Goal: Complete application form: Complete application form

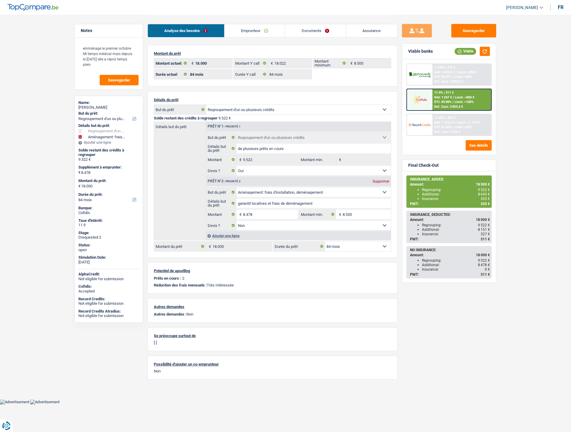
select select "refinancing"
select select "movingOrInstallation"
select select "84"
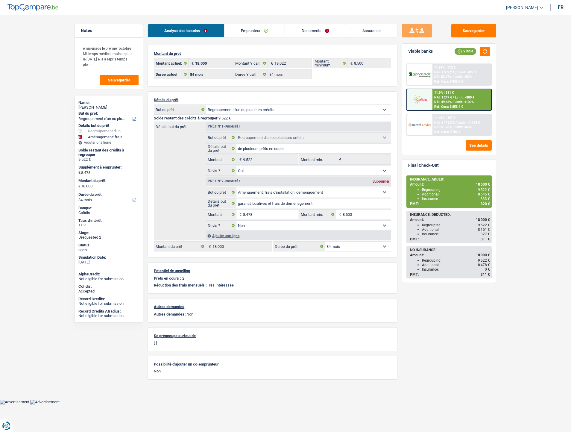
select select "84"
select select "refinancing"
select select "yes"
select select "movingOrInstallation"
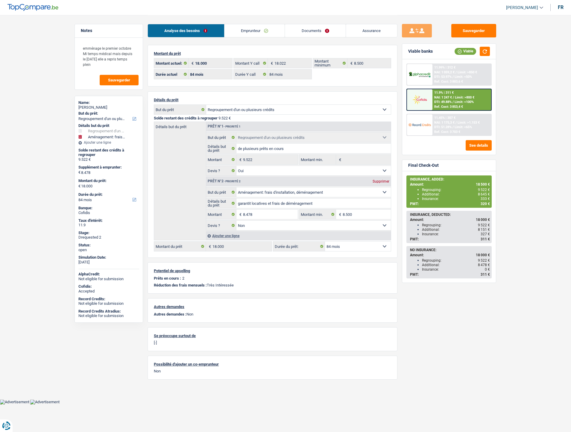
select select "false"
select select "84"
click at [303, 31] on link "Documents" at bounding box center [315, 30] width 61 height 13
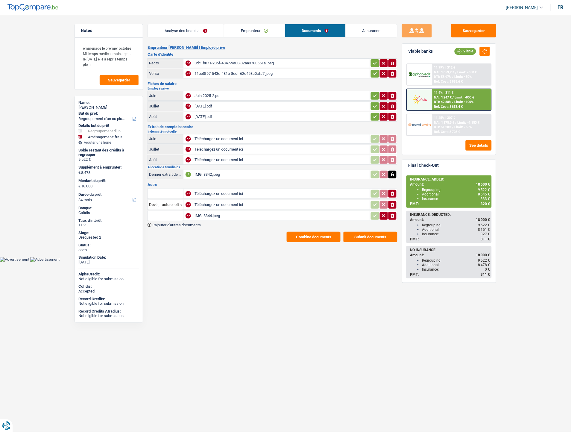
click at [184, 223] on span "Rajouter d'autres documents" at bounding box center [176, 225] width 48 height 4
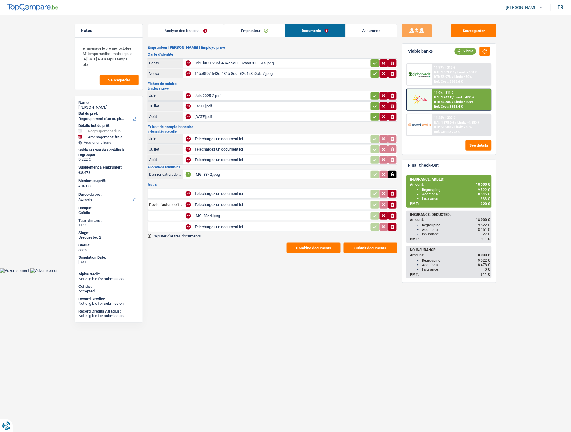
click at [206, 212] on div "IMG_8344.jpeg" at bounding box center [281, 215] width 174 height 9
click at [192, 234] on span "Rajouter d'autres documents" at bounding box center [176, 236] width 48 height 4
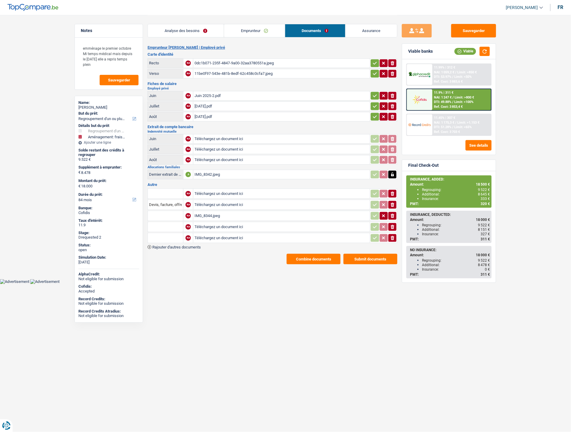
click at [206, 223] on input "Téléchargez un document ici" at bounding box center [281, 226] width 174 height 9
type input "C:\fakepath\Capture d'écran 2025-09-26 105733.png"
click at [240, 234] on input "Téléchargez un document ici" at bounding box center [281, 237] width 174 height 9
type input "C:\fakepath\Capture d'écran 2025-09-26 105554.png"
click at [164, 222] on input "text" at bounding box center [165, 227] width 33 height 10
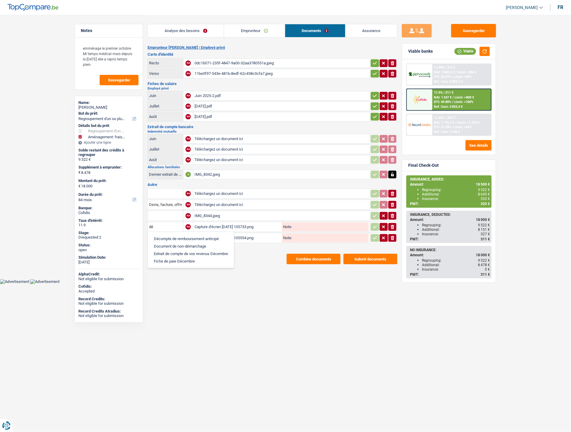
click at [162, 235] on li "Décompte de remboursement anticipé" at bounding box center [191, 238] width 80 height 7
type input "Décompte de remboursement anticipé"
click at [162, 233] on input "text" at bounding box center [165, 238] width 33 height 10
click at [163, 246] on li "Décompte de remboursement anticipé" at bounding box center [191, 249] width 80 height 7
type input "Décompte de remboursement anticipé"
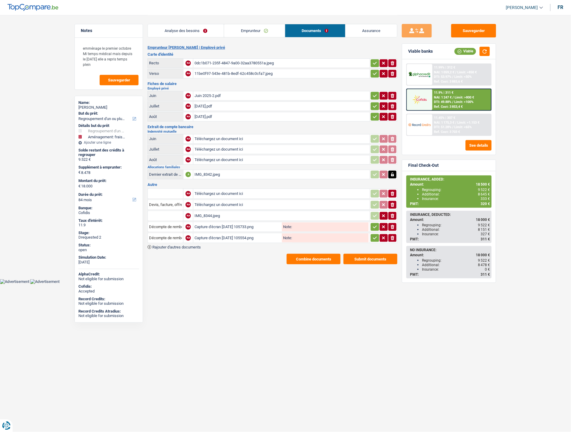
click at [372, 227] on button "button" at bounding box center [375, 227] width 8 height 8
click at [375, 237] on icon "button" at bounding box center [375, 238] width 5 height 6
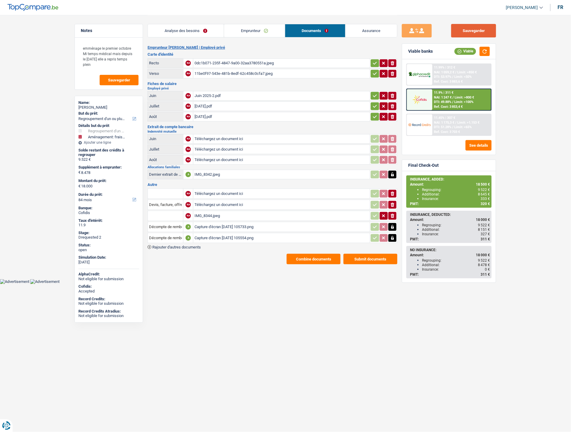
click at [463, 32] on button "Sauvegarder" at bounding box center [473, 30] width 45 height 13
click at [250, 259] on div "Combine documents Submit documents" at bounding box center [273, 259] width 250 height 10
click at [449, 81] on div "Ref. Cost: 3 883,6 €" at bounding box center [448, 82] width 29 height 4
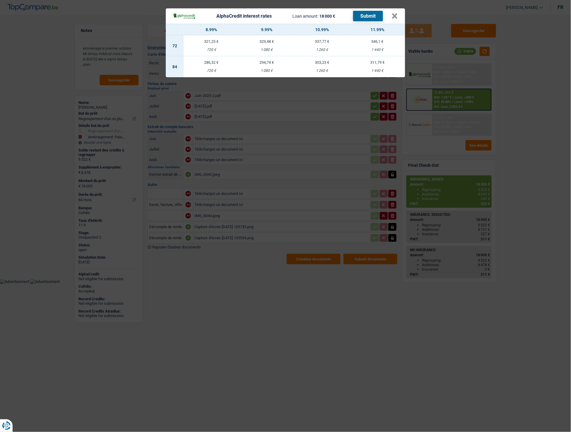
click at [372, 15] on button "Submit" at bounding box center [368, 16] width 30 height 10
click at [318, 48] on div "1 260 €" at bounding box center [321, 50] width 55 height 4
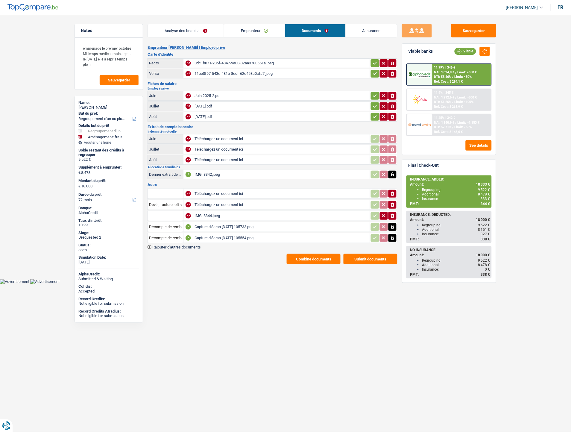
click at [440, 101] on span "DTI: 51.26%" at bounding box center [442, 102] width 17 height 4
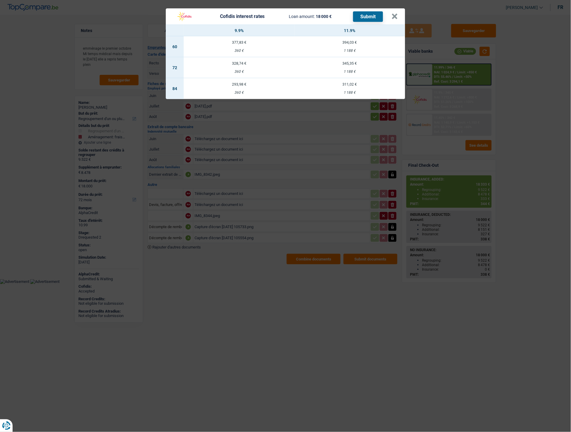
click at [347, 86] on td "311,02 € 1 188 €" at bounding box center [349, 88] width 111 height 21
select select "84"
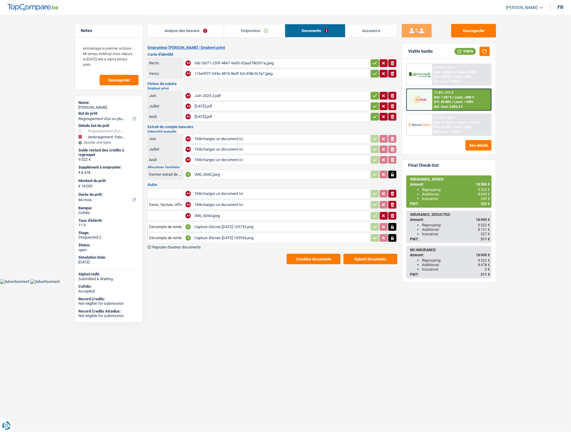
click at [364, 30] on link "Assurance" at bounding box center [371, 30] width 51 height 13
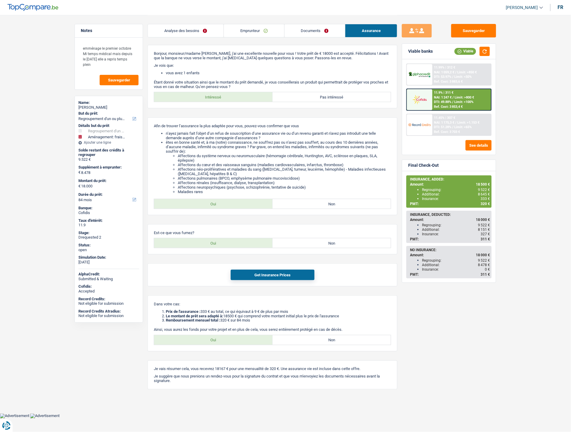
click at [315, 37] on link "Documents" at bounding box center [315, 30] width 60 height 13
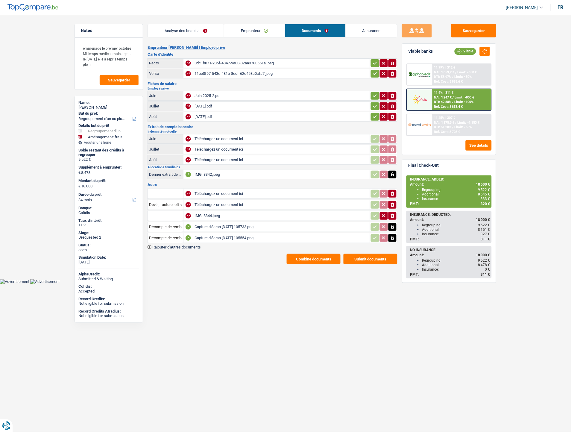
click at [245, 29] on link "Emprunteur" at bounding box center [254, 30] width 60 height 13
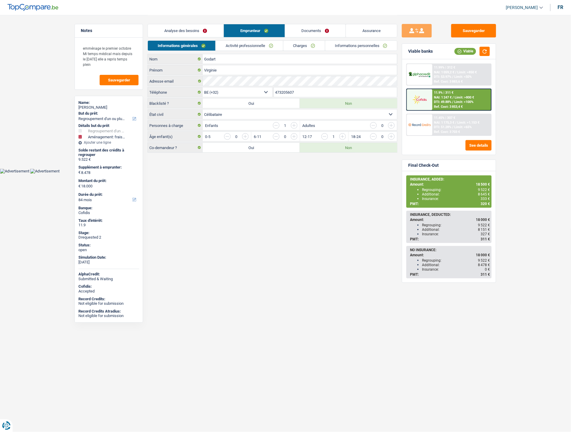
click at [353, 42] on link "Informations personnelles" at bounding box center [361, 46] width 72 height 10
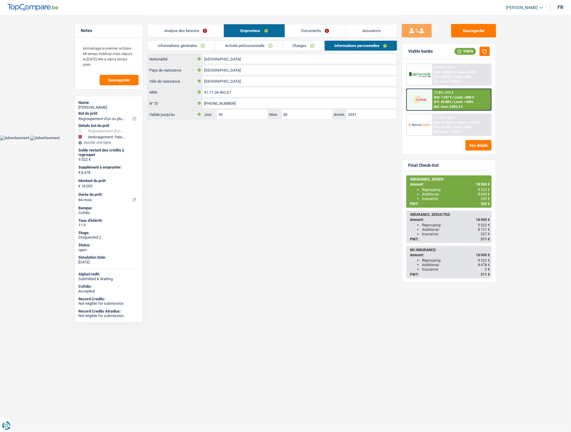
click at [174, 42] on link "Informations générales" at bounding box center [181, 46] width 67 height 10
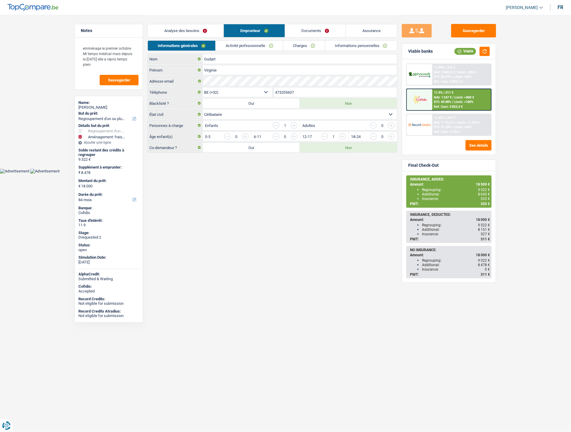
drag, startPoint x: 301, startPoint y: 93, endPoint x: 277, endPoint y: 91, distance: 24.0
click at [277, 91] on input "473205607" at bounding box center [336, 92] width 124 height 10
click at [310, 91] on input "473205607" at bounding box center [336, 92] width 124 height 10
drag, startPoint x: 310, startPoint y: 93, endPoint x: 265, endPoint y: 91, distance: 45.5
click at [265, 91] on div "BE (+32) LU (+352) Sélectionner une option Téléphone 473205607 Téléphone" at bounding box center [273, 92] width 250 height 11
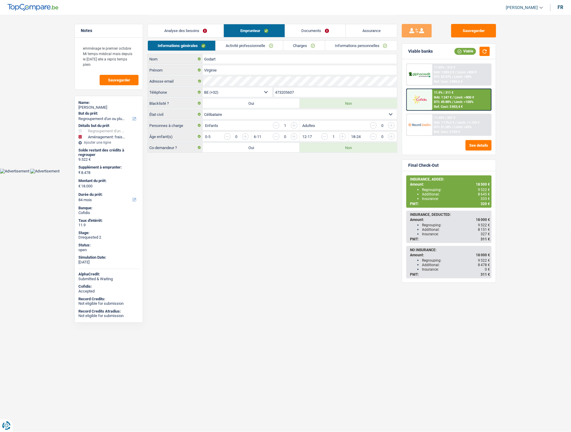
click at [337, 45] on link "Informations personnelles" at bounding box center [361, 46] width 72 height 10
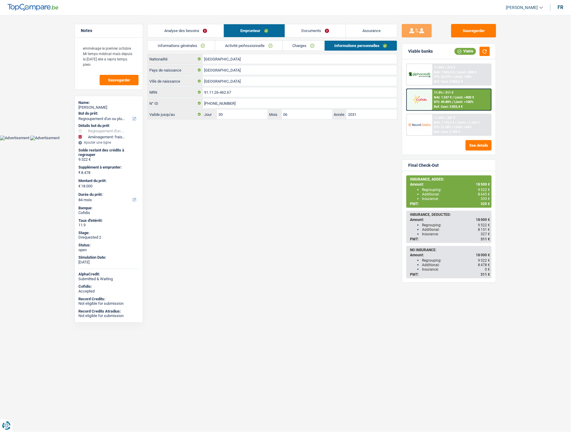
click at [309, 32] on link "Documents" at bounding box center [315, 30] width 60 height 13
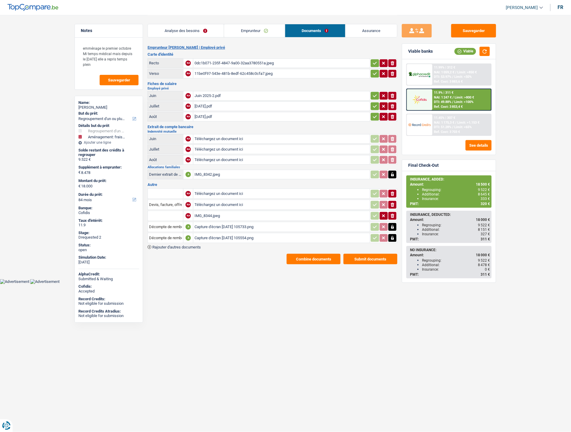
click at [301, 255] on button "Combine documents" at bounding box center [314, 259] width 54 height 10
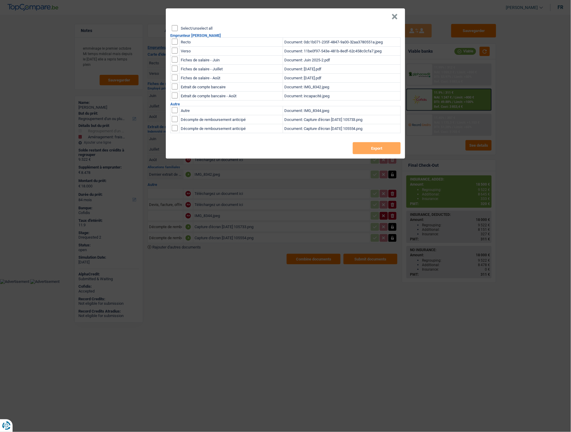
click at [175, 40] on input "checkbox" at bounding box center [175, 42] width 6 height 6
checkbox input "true"
click at [175, 49] on input "checkbox" at bounding box center [175, 51] width 6 height 6
checkbox input "true"
click at [390, 148] on button "Export" at bounding box center [377, 148] width 48 height 12
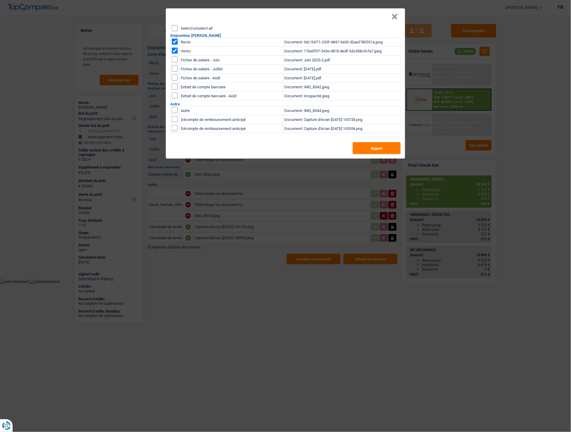
click at [396, 14] on button "×" at bounding box center [395, 17] width 6 height 6
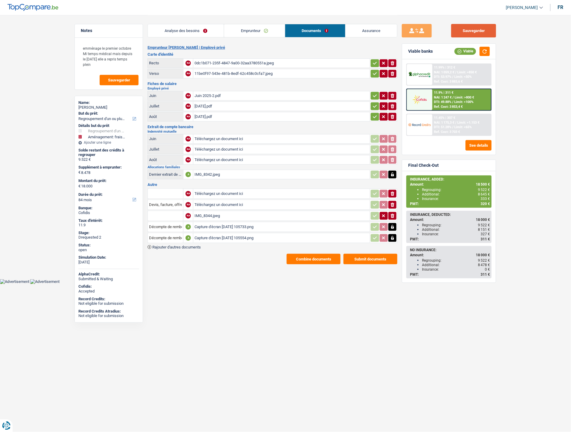
click at [467, 31] on button "Sauvegarder" at bounding box center [473, 30] width 45 height 13
click at [225, 235] on div "Capture d'écran 2025-09-26 105554.png" at bounding box center [281, 237] width 174 height 9
click at [247, 4] on header "Isabel Lopes Se déconnecter fr" at bounding box center [285, 7] width 571 height 15
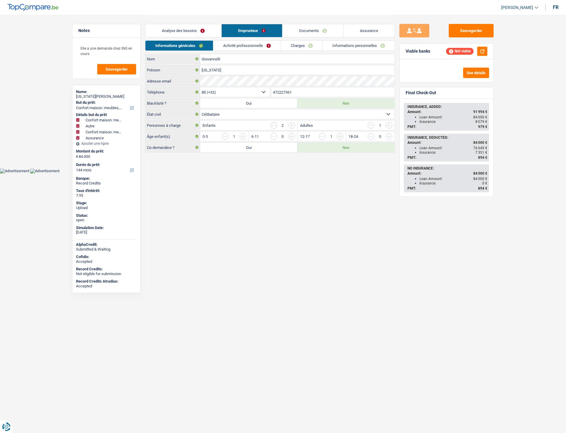
select select "household"
select select "other"
select select "household"
select select "insurance"
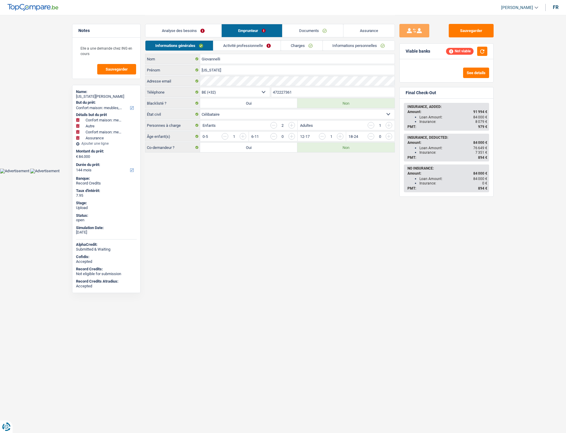
select select "144"
select select "32"
select select "single"
select select "ownerWithMortgage"
select select "BE"
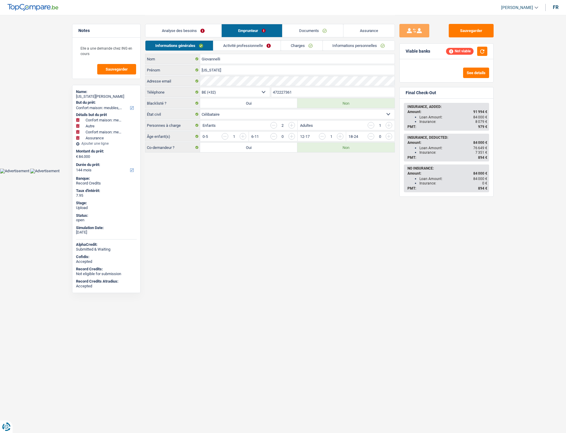
select select "mortgage"
select select "240"
select select "cardOrCredit"
select select "renovationLoan"
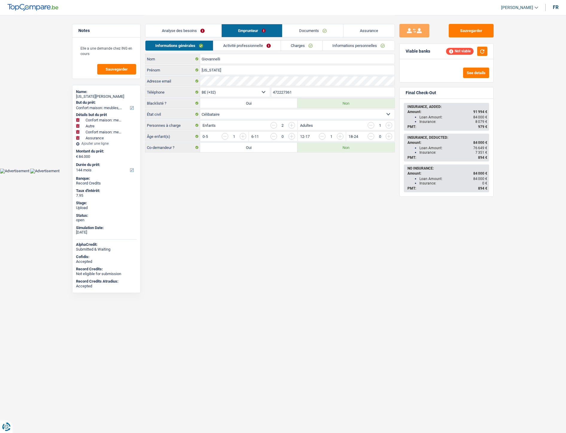
select select "84"
click at [304, 49] on link "Charges" at bounding box center [304, 46] width 42 height 10
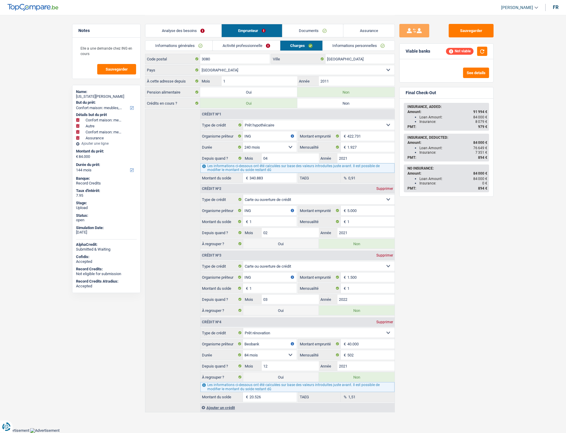
scroll to position [34, 0]
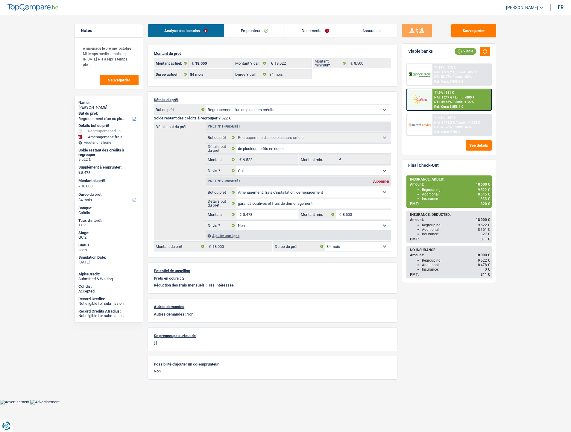
select select "refinancing"
select select "movingOrInstallation"
select select "84"
drag, startPoint x: 0, startPoint y: 0, endPoint x: 313, endPoint y: 34, distance: 315.1
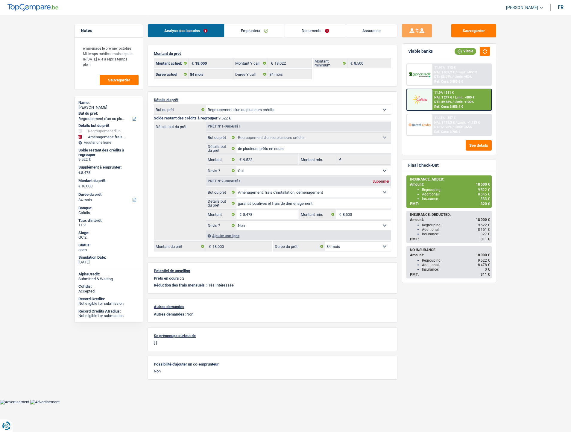
click at [313, 34] on link "Documents" at bounding box center [315, 30] width 61 height 13
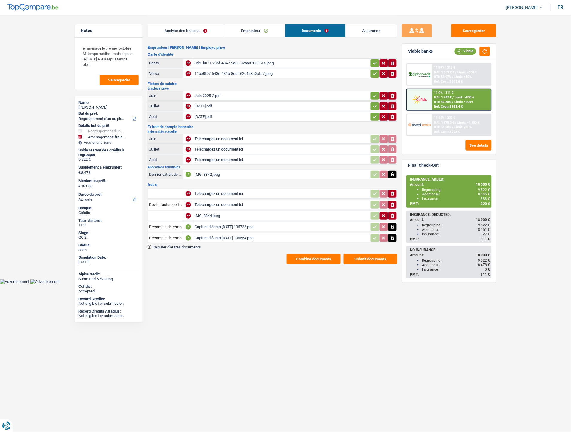
click at [208, 213] on div "IMG_8344.jpeg" at bounding box center [281, 215] width 174 height 9
click at [212, 200] on input "Téléchargez un document ici" at bounding box center [281, 204] width 174 height 9
click at [392, 191] on icon "button" at bounding box center [393, 193] width 4 height 4
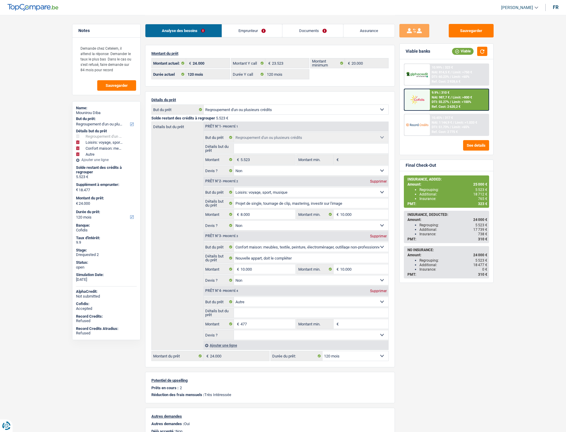
select select "refinancing"
select select "hobbies"
select select "household"
select select "other"
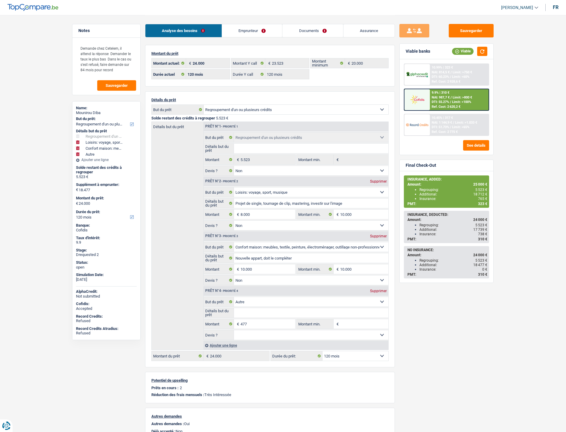
select select "120"
select select "refinancing"
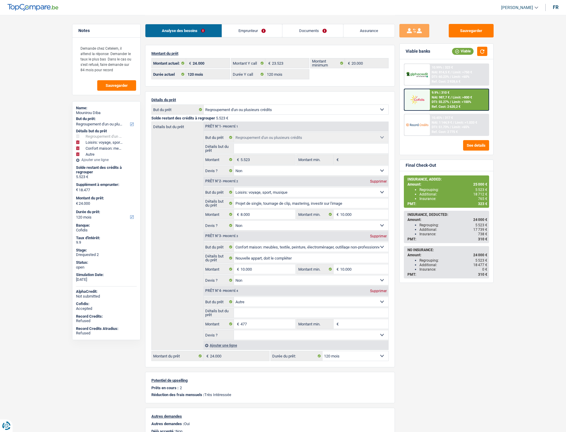
select select "false"
select select "hobbies"
select select "false"
select select "household"
select select "false"
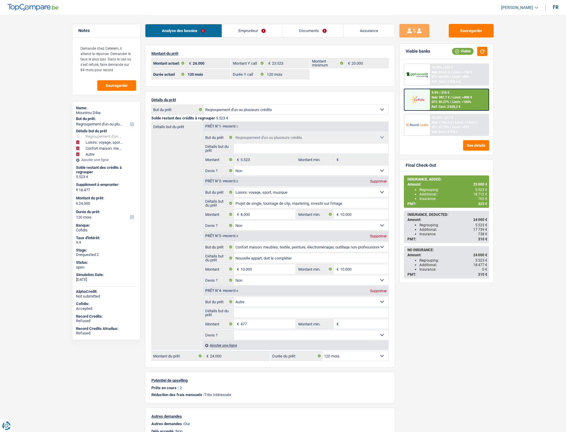
select select "other"
select select "120"
select select "32"
select select "single"
drag, startPoint x: 266, startPoint y: 30, endPoint x: 281, endPoint y: 46, distance: 22.4
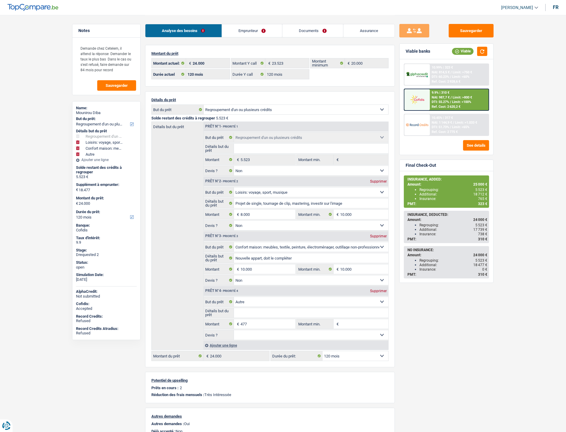
click at [266, 30] on link "Emprunteur" at bounding box center [252, 30] width 60 height 13
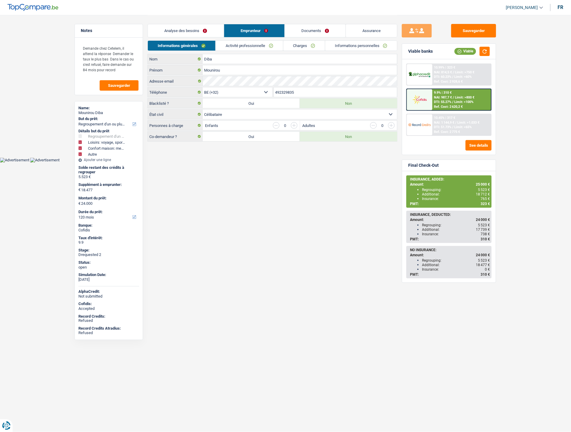
drag, startPoint x: 300, startPoint y: 44, endPoint x: 303, endPoint y: 44, distance: 3.0
click at [301, 44] on link "Charges" at bounding box center [304, 46] width 42 height 10
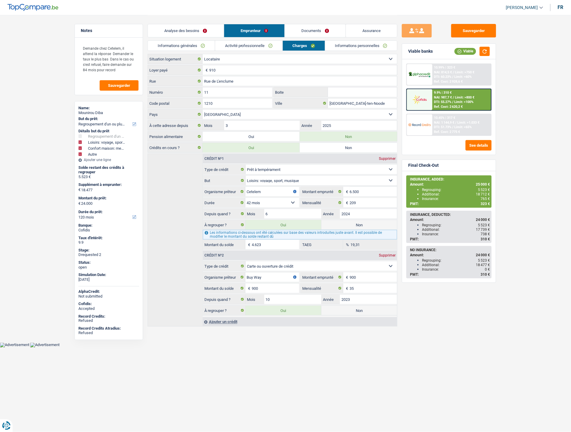
click at [349, 44] on link "Informations personnelles" at bounding box center [361, 46] width 72 height 10
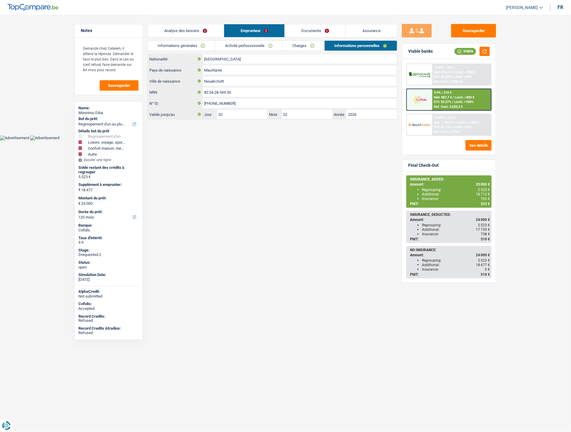
click at [292, 44] on link "Charges" at bounding box center [304, 46] width 42 height 10
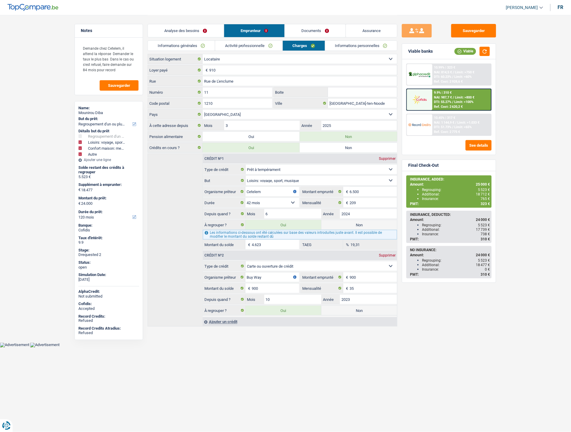
click at [358, 46] on link "Informations personnelles" at bounding box center [361, 46] width 72 height 10
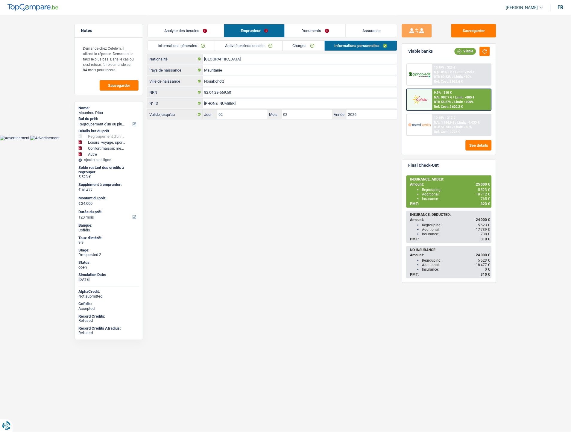
click at [308, 46] on link "Charges" at bounding box center [304, 46] width 42 height 10
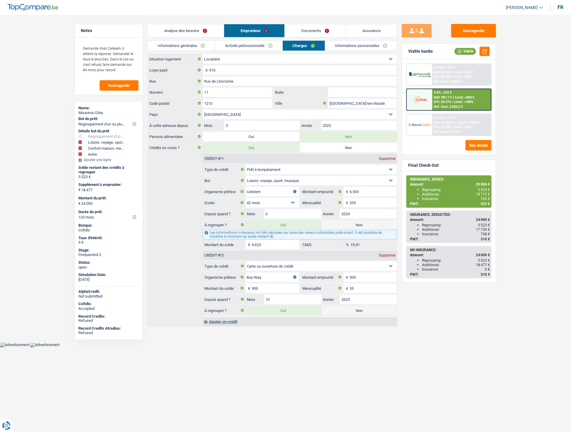
click at [342, 47] on link "Informations personnelles" at bounding box center [361, 46] width 72 height 10
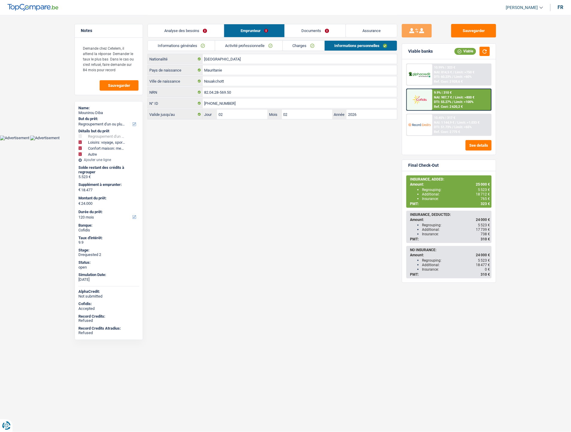
click at [316, 32] on link "Documents" at bounding box center [315, 30] width 61 height 13
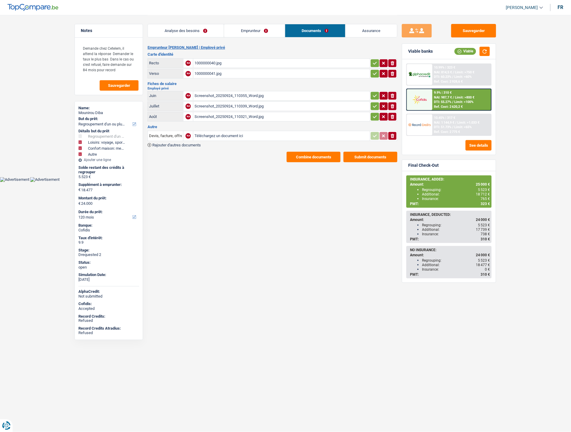
click at [250, 31] on link "Emprunteur" at bounding box center [254, 30] width 60 height 13
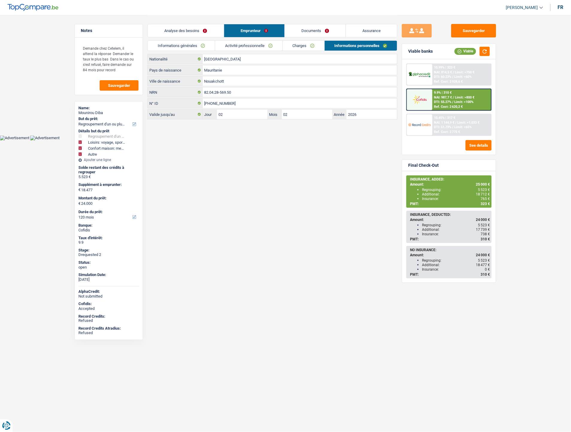
click at [375, 28] on link "Assurance" at bounding box center [371, 30] width 51 height 13
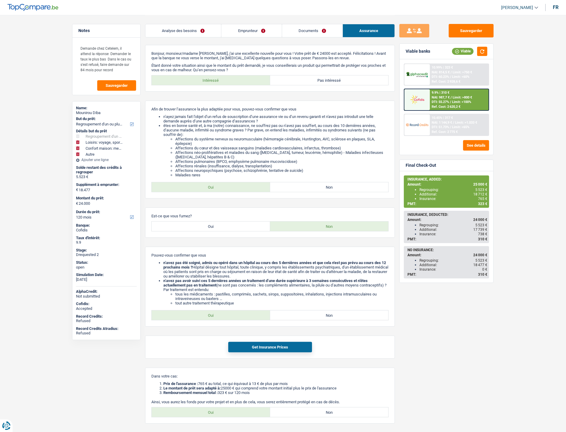
drag, startPoint x: 300, startPoint y: 29, endPoint x: 297, endPoint y: 34, distance: 6.1
click at [300, 29] on link "Documents" at bounding box center [312, 30] width 60 height 13
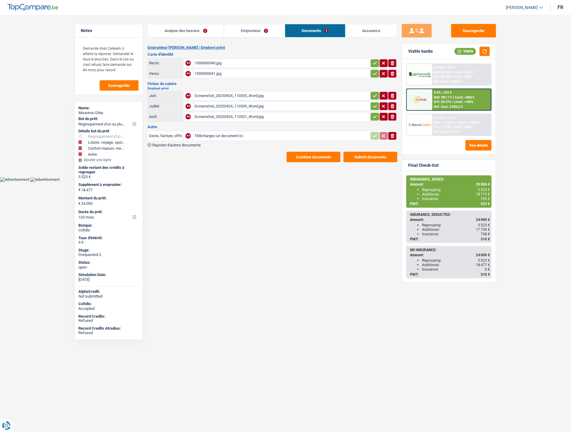
click at [301, 154] on button "Combine documents" at bounding box center [314, 157] width 54 height 10
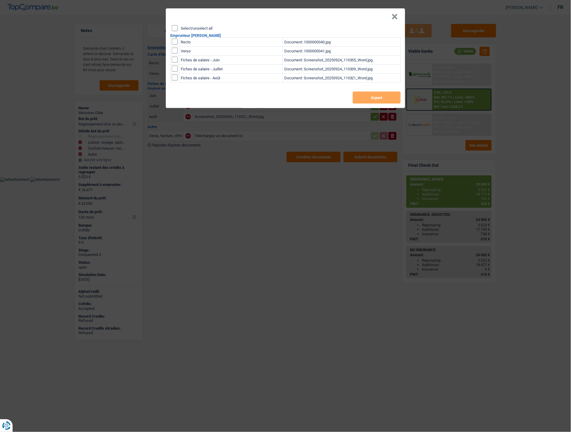
click at [174, 41] on input "checkbox" at bounding box center [175, 42] width 6 height 6
checkbox input "true"
click at [175, 50] on input "checkbox" at bounding box center [175, 51] width 6 height 6
checkbox input "true"
click at [379, 98] on button "Export" at bounding box center [377, 98] width 48 height 12
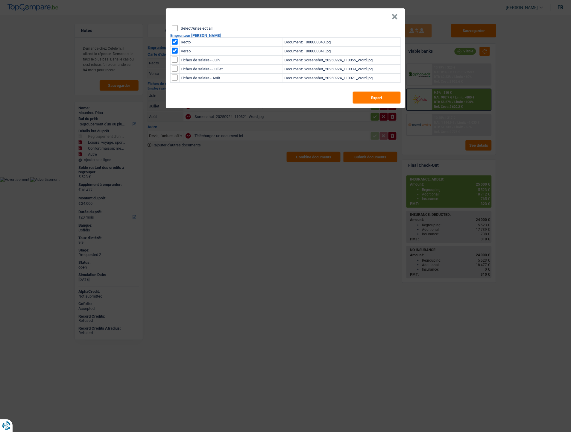
drag, startPoint x: 394, startPoint y: 16, endPoint x: 201, endPoint y: 43, distance: 195.2
click at [394, 16] on button "×" at bounding box center [395, 17] width 6 height 6
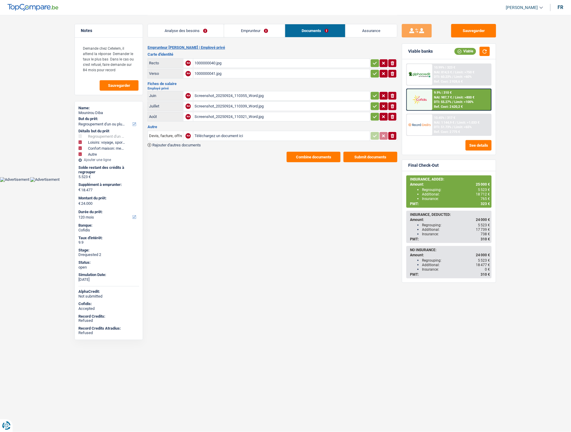
click at [249, 24] on link "Emprunteur" at bounding box center [254, 30] width 60 height 13
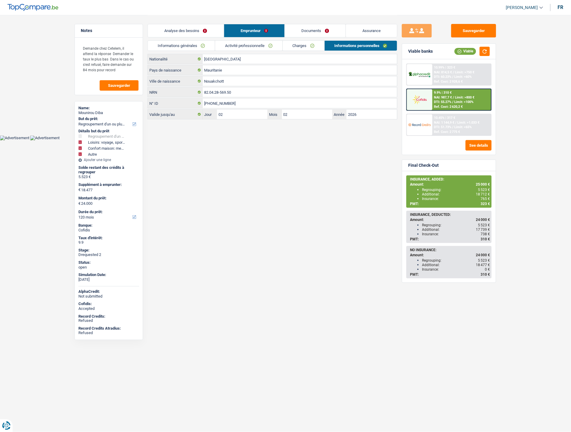
click at [199, 46] on link "Informations générales" at bounding box center [181, 46] width 67 height 10
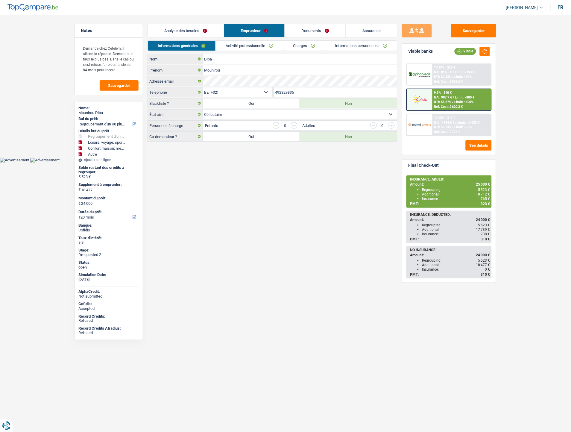
drag, startPoint x: 300, startPoint y: 93, endPoint x: 276, endPoint y: 92, distance: 24.3
click at [276, 92] on input "492329835" at bounding box center [336, 92] width 124 height 10
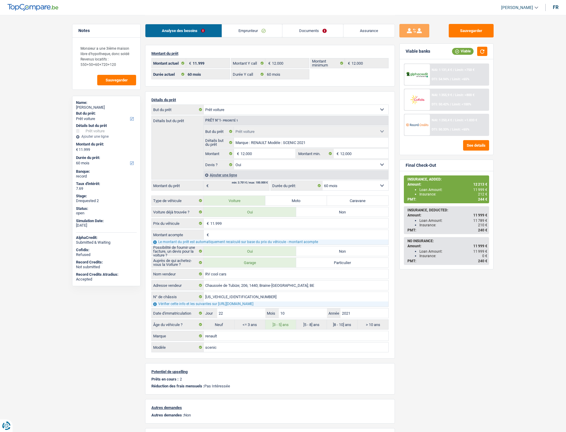
select select "car"
select select "60"
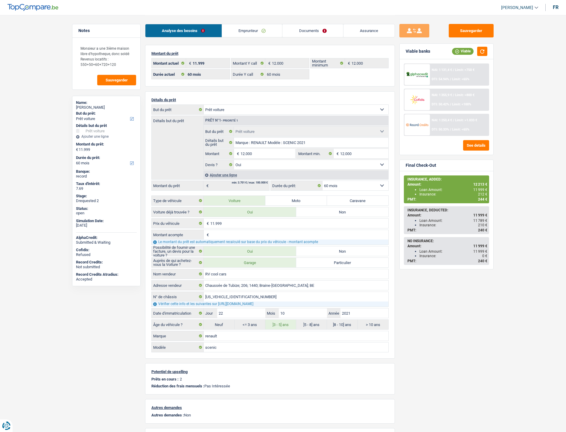
select select "car"
select select "yes"
select select "60"
click at [313, 28] on link "Documents" at bounding box center [312, 30] width 61 height 13
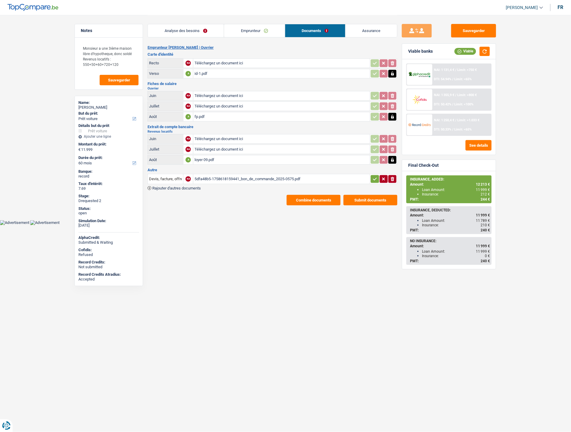
click at [223, 174] on div "5dfa48b5-1758618159441_bon_de_commande_2025-0575.pdf" at bounding box center [281, 178] width 174 height 9
click at [174, 186] on span "Rajouter d'autres documents" at bounding box center [176, 188] width 48 height 4
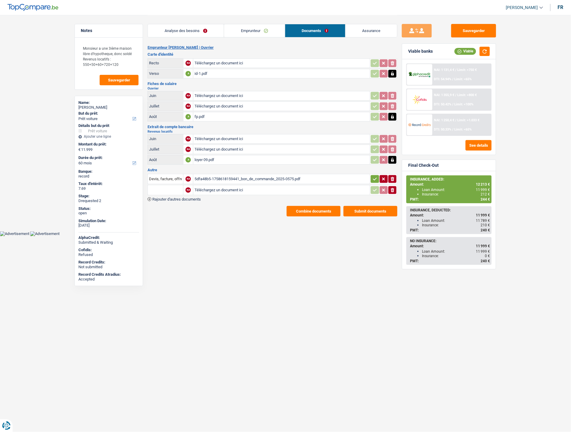
click at [177, 197] on span "Rajouter d'autres documents" at bounding box center [176, 199] width 48 height 4
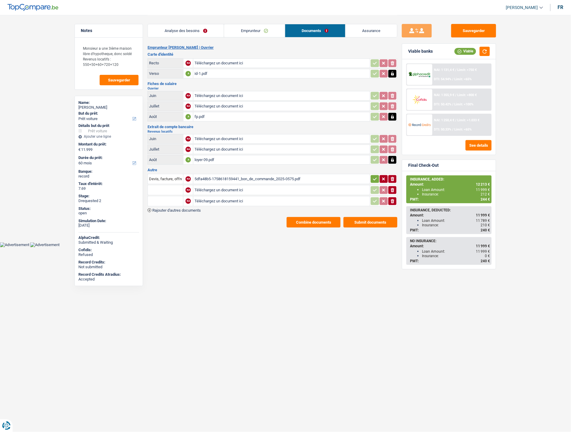
click at [203, 186] on input "Téléchargez un document ici" at bounding box center [281, 190] width 174 height 9
type input "C:\fakepath\bailGillyferrer2.pdf"
click at [229, 197] on input "Téléchargez un document ici" at bounding box center [281, 201] width 174 height 9
click at [204, 198] on input "Téléchargez un document ici" at bounding box center [281, 201] width 174 height 9
type input "C:\fakepath\facture_2025-0707.pdf"
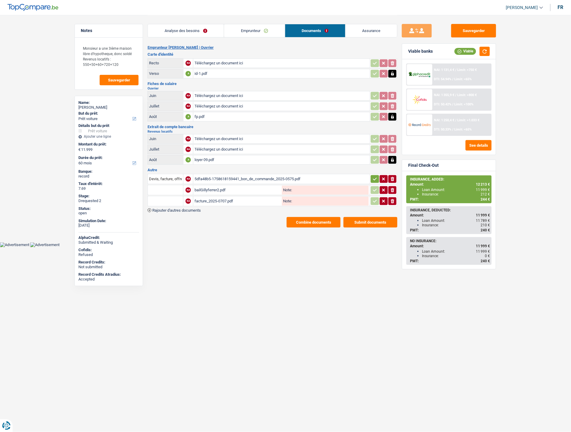
click at [177, 189] on input "text" at bounding box center [165, 190] width 33 height 10
click at [171, 206] on li "Contrat de bail" at bounding box center [181, 209] width 61 height 7
type input "Contrat de bail"
click at [175, 198] on input "text" at bounding box center [165, 201] width 33 height 10
drag, startPoint x: 169, startPoint y: 218, endPoint x: 188, endPoint y: 209, distance: 20.0
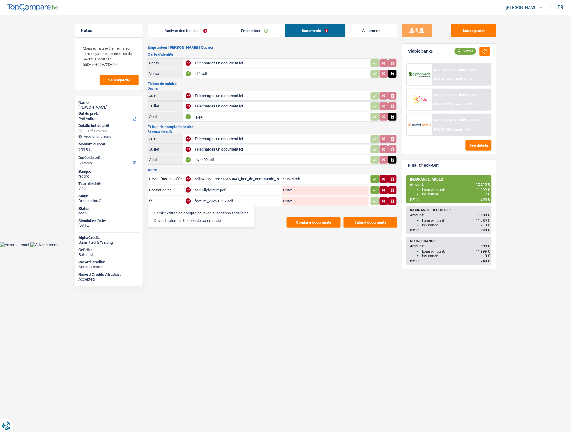
click at [169, 218] on li "Devis, facture, offre, bon de commande" at bounding box center [201, 220] width 101 height 7
type input "Devis, facture, offre, bon de commande"
click at [373, 189] on icon "button" at bounding box center [375, 190] width 5 height 6
click at [371, 197] on button "button" at bounding box center [375, 201] width 8 height 8
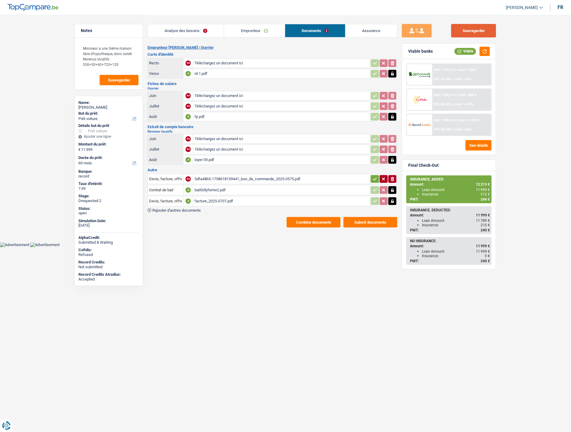
click at [476, 37] on button "Sauvegarder" at bounding box center [473, 30] width 45 height 13
click at [474, 27] on button "Sauvegarder" at bounding box center [473, 30] width 45 height 13
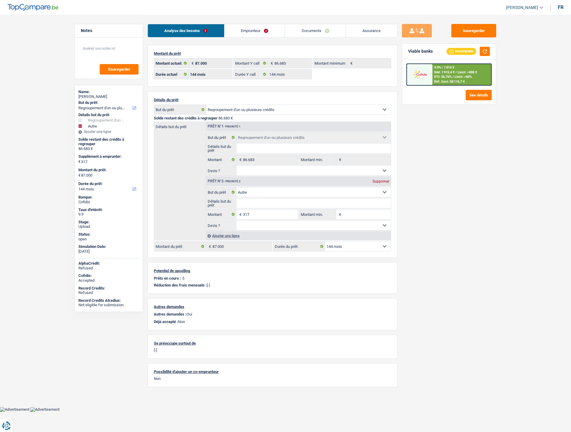
select select "refinancing"
select select "other"
select select "144"
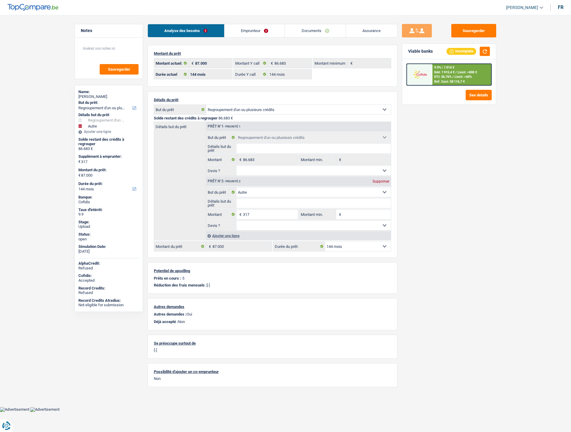
select select "144"
select select "refinancing"
select select "other"
select select "144"
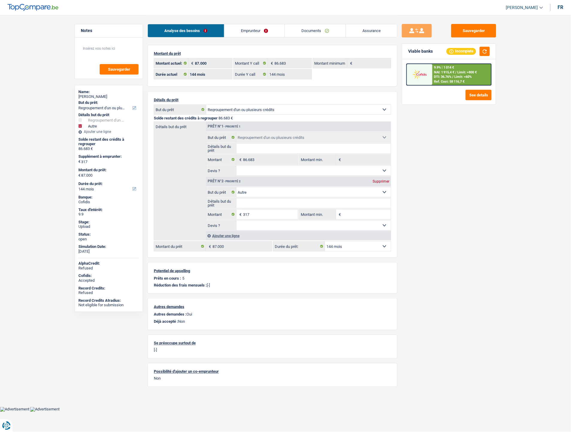
click at [313, 27] on link "Documents" at bounding box center [315, 30] width 61 height 13
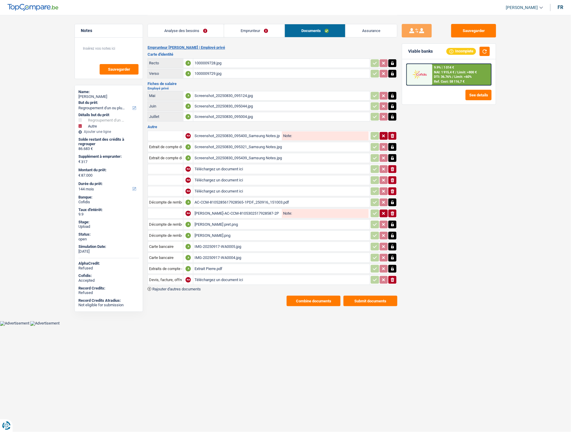
click at [209, 198] on div "AC-CCM-8105285617928565-1PDF_250916_151003.pdf" at bounding box center [281, 202] width 174 height 9
click at [365, 32] on link "Assurance" at bounding box center [371, 30] width 51 height 13
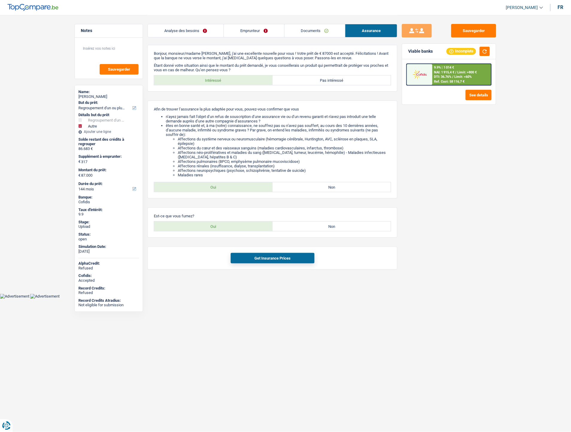
click at [319, 31] on link "Documents" at bounding box center [315, 30] width 60 height 13
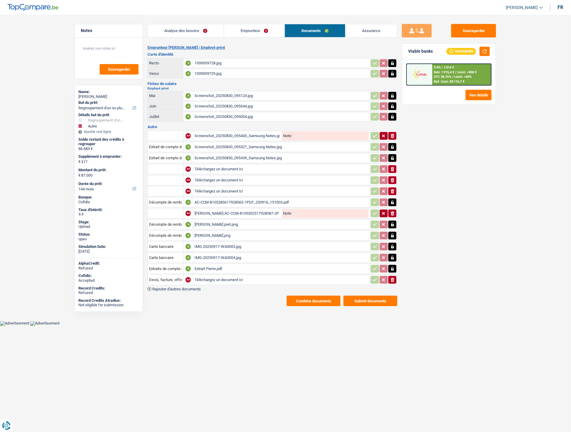
click at [248, 26] on link "Emprunteur" at bounding box center [254, 30] width 60 height 13
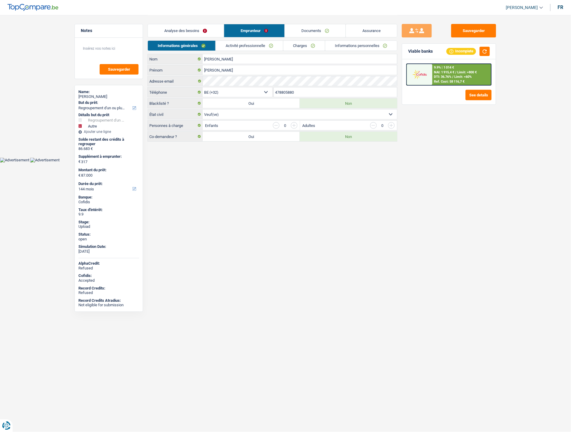
click at [347, 47] on link "Informations personnelles" at bounding box center [361, 46] width 72 height 10
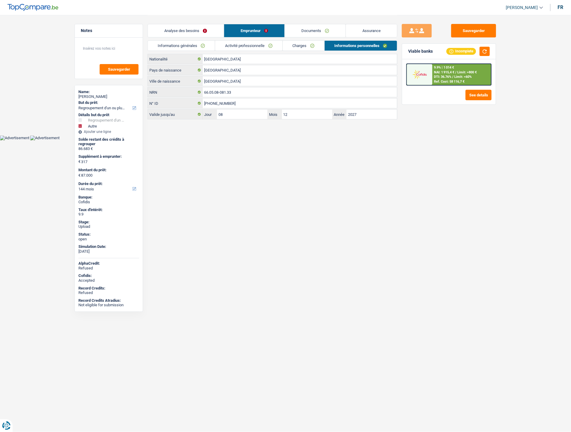
click at [317, 32] on link "Documents" at bounding box center [315, 30] width 61 height 13
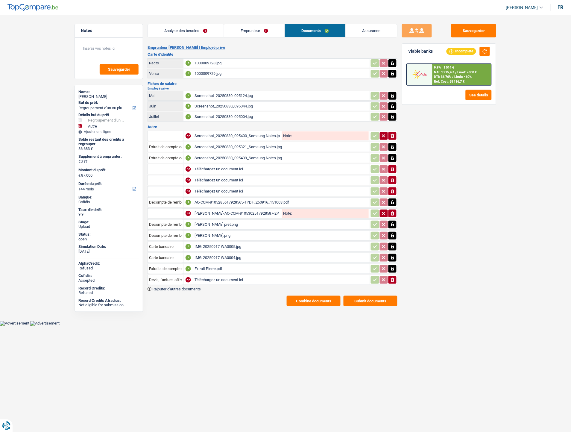
click at [226, 198] on div "AC-CCM-8105285617928565-1PDF_250916_151003.pdf" at bounding box center [281, 202] width 174 height 9
click at [418, 274] on div "Sauvegarder Viable banks Incomplete 9.9% | 1 014 € NAI: 1 915,4 € / Limit: >800…" at bounding box center [448, 223] width 103 height 398
click at [206, 275] on input "Téléchargez un document ici" at bounding box center [281, 279] width 174 height 9
type input "C:\fakepath\Jean-Pierre Luc.pdf"
click at [473, 26] on button "Sauvegarder" at bounding box center [473, 30] width 45 height 13
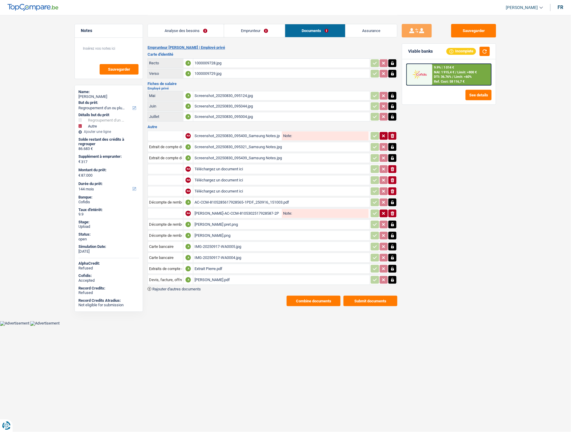
click at [373, 297] on button "Submit documents" at bounding box center [370, 301] width 54 height 10
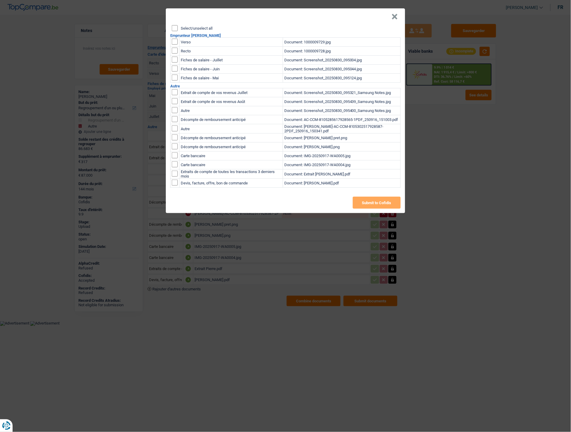
click at [176, 183] on input "checkbox" at bounding box center [175, 183] width 6 height 6
checkbox input "true"
click at [379, 202] on button "Submit to Cofidis" at bounding box center [377, 203] width 48 height 12
click at [395, 15] on button "×" at bounding box center [395, 17] width 6 height 6
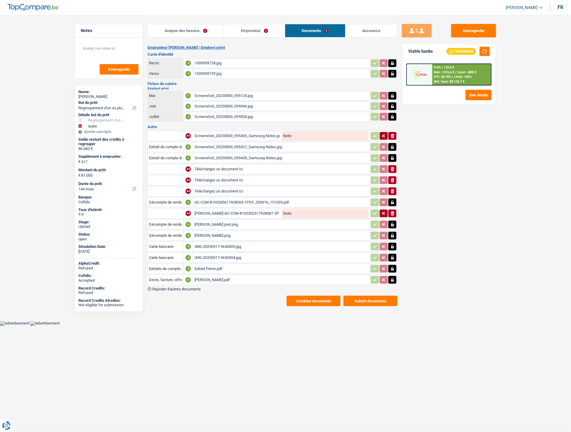
click at [434, 241] on div "Sauvegarder Viable banks Incomplete 9.9% | 1 014 € NAI: 1 915,4 € / Limit: >800…" at bounding box center [448, 223] width 103 height 398
click at [217, 276] on div "Jean-Pierre Luc.pdf" at bounding box center [281, 279] width 174 height 9
click at [467, 148] on div "Sauvegarder Viable banks Incomplete 9.9% | 1 014 € NAI: 1 915,4 € / Limit: >800…" at bounding box center [448, 223] width 103 height 398
select select "refinancing"
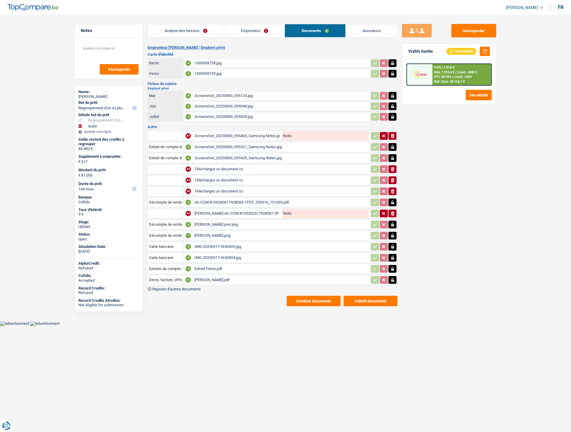
select select "other"
select select "144"
click at [207, 220] on div "[PERSON_NAME] pret.png" at bounding box center [281, 224] width 174 height 9
click at [212, 199] on div "AC-CCM-8105285617928565-1PDF_250916_151003.pdf" at bounding box center [281, 202] width 174 height 9
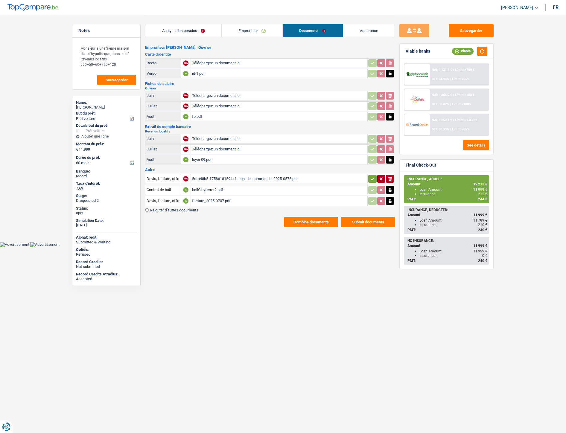
select select "car"
select select "60"
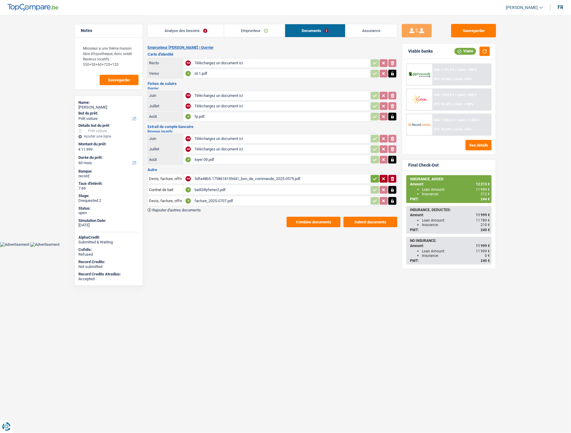
click at [205, 198] on div "facture_2025-0707.pdf" at bounding box center [281, 201] width 174 height 9
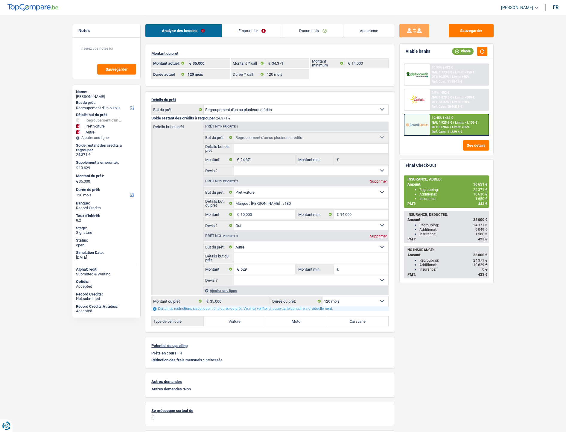
select select "refinancing"
select select "car"
select select "other"
select select "120"
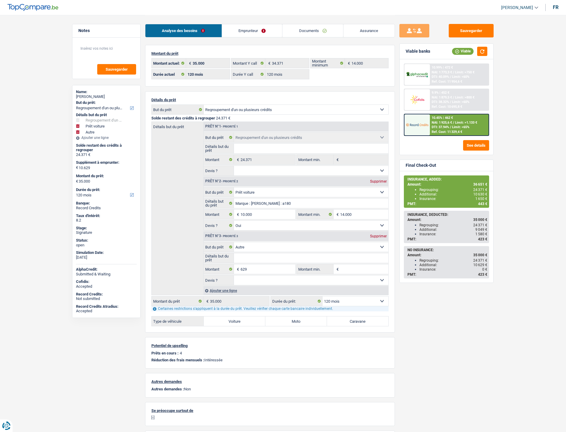
select select "120"
select select "refinancing"
select select "car"
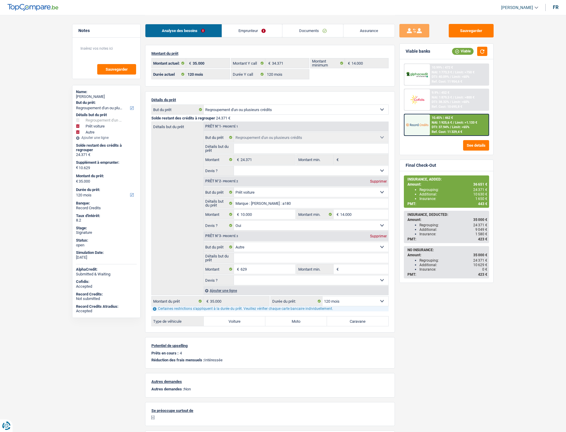
select select "yes"
select select "other"
select select "120"
select select "32"
select select "single"
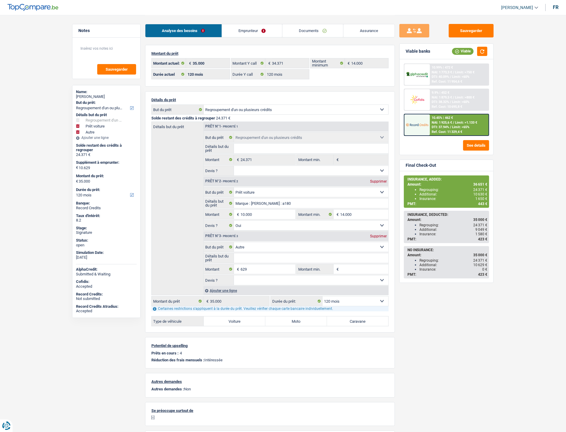
click at [256, 30] on link "Emprunteur" at bounding box center [252, 30] width 60 height 13
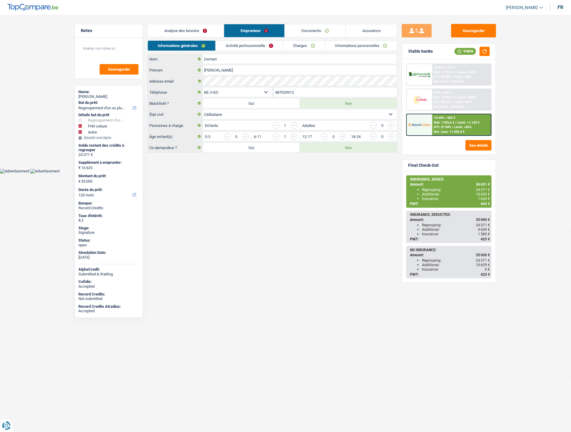
click at [300, 46] on link "Charges" at bounding box center [304, 46] width 42 height 10
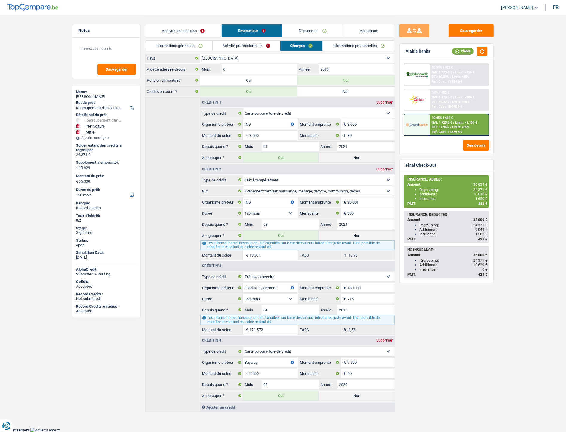
scroll to position [47, 0]
click at [309, 34] on link "Documents" at bounding box center [312, 30] width 61 height 13
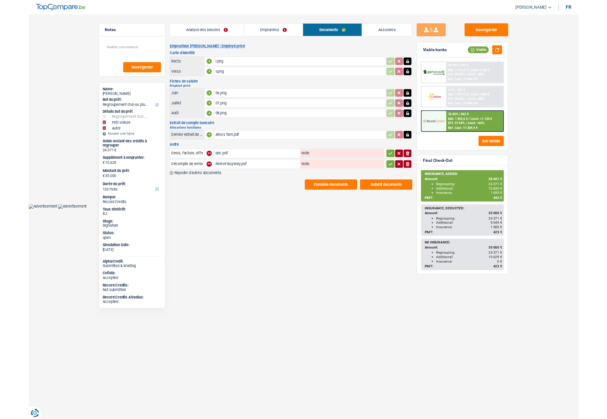
scroll to position [0, 0]
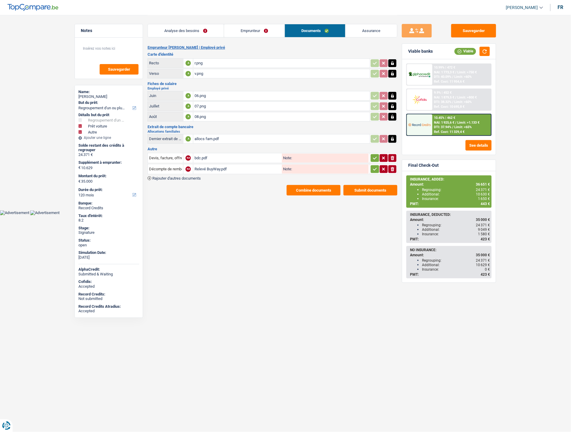
click at [247, 215] on html "Vous avez le contrôle de vos données Nous utilisons des cookies, tout comme nos…" at bounding box center [285, 107] width 571 height 215
click at [191, 176] on span "Rajouter d'autres documents" at bounding box center [176, 178] width 48 height 4
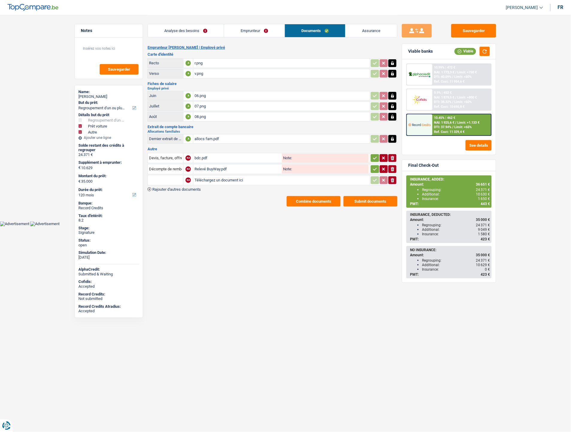
click at [233, 177] on input "Téléchargez un document ici" at bounding box center [281, 180] width 174 height 9
type input "C:\fakepath\Décompte ING.jpeg"
click at [200, 153] on div "bdc.pdf" at bounding box center [237, 157] width 86 height 9
click at [234, 199] on div "Combine documents Submit documents" at bounding box center [273, 201] width 250 height 10
click at [160, 175] on input "text" at bounding box center [165, 180] width 33 height 10
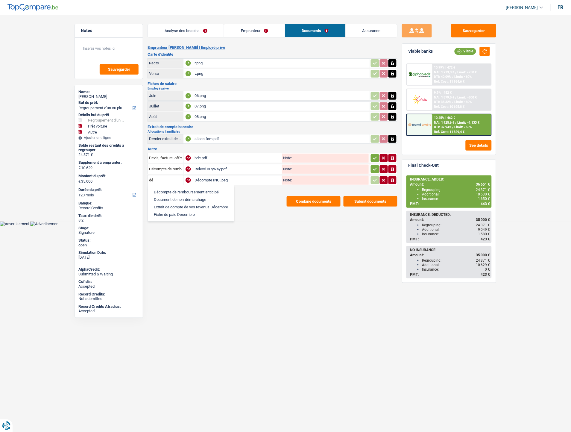
click at [169, 185] on ul "Décompte de remboursement anticipé Document de non-démarchage Extrait de compte…" at bounding box center [191, 203] width 87 height 37
click at [168, 189] on li "Décompte de remboursement anticipé" at bounding box center [191, 191] width 80 height 7
type input "Décompte de remboursement anticipé"
click at [374, 158] on icon "button" at bounding box center [375, 158] width 5 height 6
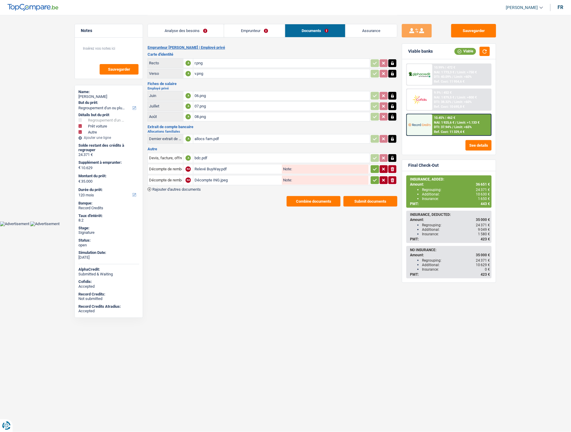
click at [373, 166] on icon "button" at bounding box center [375, 169] width 5 height 6
click at [372, 183] on td "ionicons-v5-e" at bounding box center [384, 180] width 28 height 10
click at [373, 177] on icon "button" at bounding box center [375, 180] width 5 height 6
click at [393, 178] on icon "button" at bounding box center [392, 180] width 3 height 4
click at [212, 176] on div "Décompte ING.jpeg" at bounding box center [281, 180] width 174 height 9
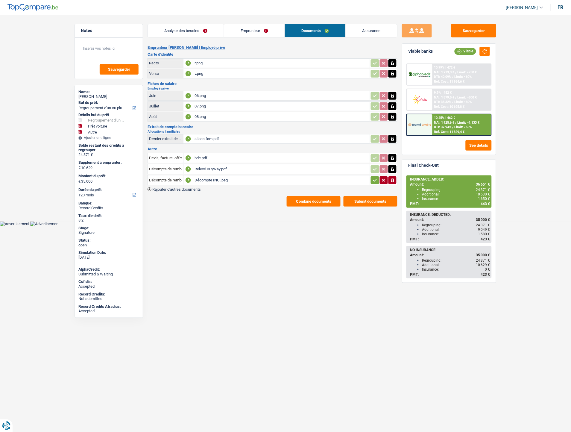
click at [394, 177] on icon "ionicons-v5-e" at bounding box center [392, 180] width 5 height 6
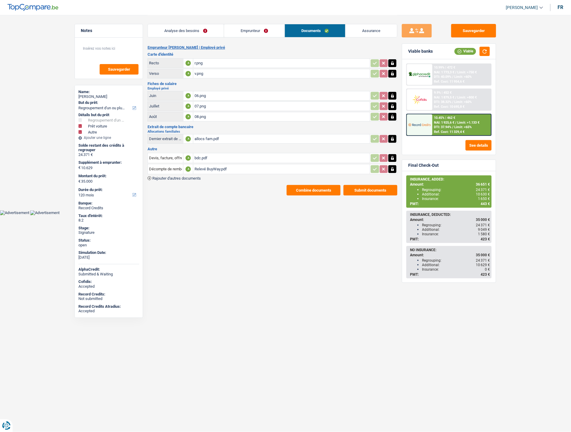
click at [191, 176] on span "Rajouter d'autres documents" at bounding box center [176, 178] width 48 height 4
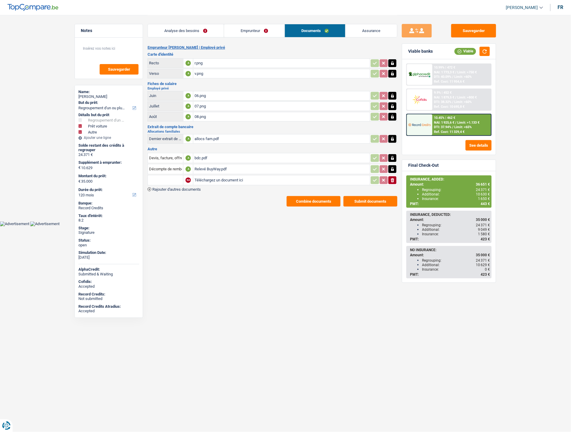
click at [204, 178] on input "Téléchargez un document ici" at bounding box center [281, 180] width 174 height 9
type input "C:\fakepath\WhatsApp Image 2025-09-26 at 13.33.46.jpeg"
click at [168, 177] on input "text" at bounding box center [165, 180] width 33 height 10
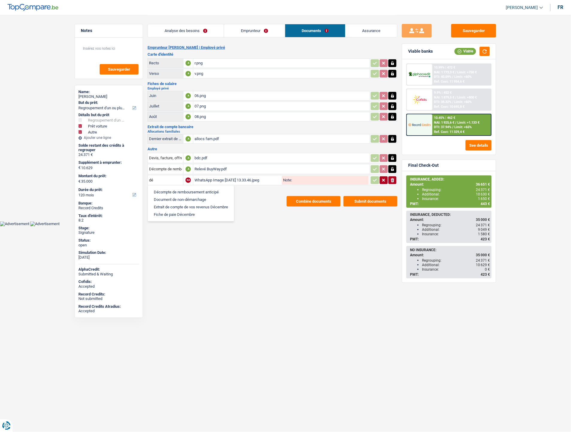
click at [171, 188] on li "Décompte de remboursement anticipé" at bounding box center [191, 191] width 80 height 7
type input "Décompte de remboursement anticipé"
click at [376, 178] on icon "button" at bounding box center [375, 180] width 5 height 6
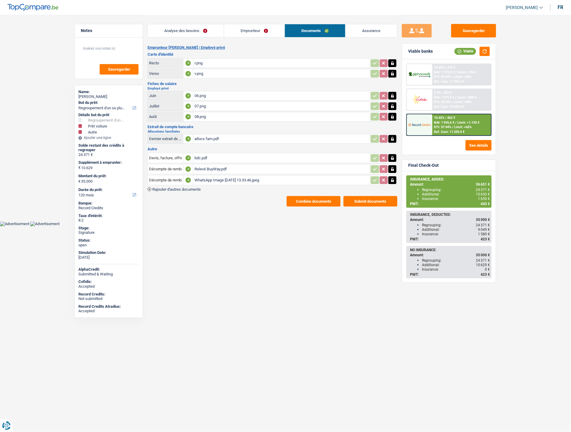
click at [188, 189] on span "Rajouter d'autres documents" at bounding box center [176, 189] width 48 height 4
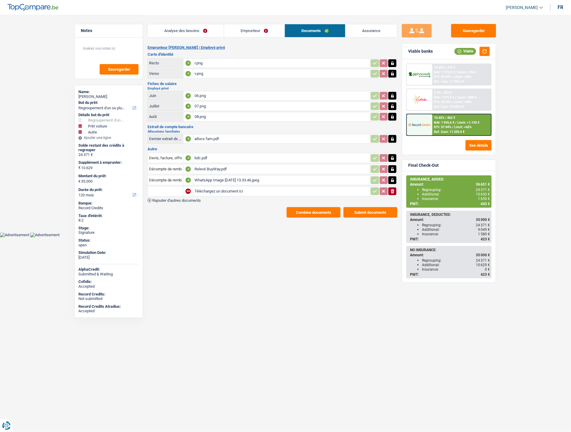
click at [218, 187] on input "Téléchargez un document ici" at bounding box center [281, 191] width 174 height 9
type input "C:\fakepath\WhatsApp Image 2025-09-26 at 13.33.46 (1).jpeg"
click at [156, 187] on input "text" at bounding box center [165, 191] width 33 height 10
click at [203, 200] on li "Décompte de remboursement anticipé" at bounding box center [191, 202] width 80 height 7
type input "Décompte de remboursement anticipé"
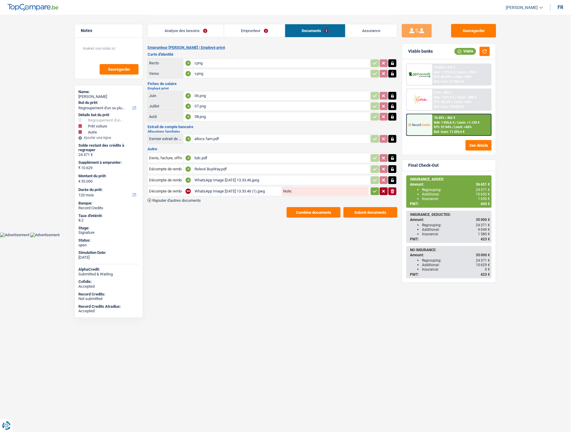
click at [216, 190] on div "WhatsApp Image 2025-09-26 at 13.33.46 (1).jpeg" at bounding box center [237, 191] width 86 height 9
click at [243, 237] on html "Vous avez le contrôle de vos données Nous utilisons des cookies, tout comme nos…" at bounding box center [285, 118] width 571 height 237
click at [195, 194] on table "Devis, facture, offre, bon de commande A bdc.pdf Décompte de remboursement anti…" at bounding box center [273, 174] width 250 height 45
click at [195, 198] on span "Rajouter d'autres documents" at bounding box center [176, 200] width 48 height 4
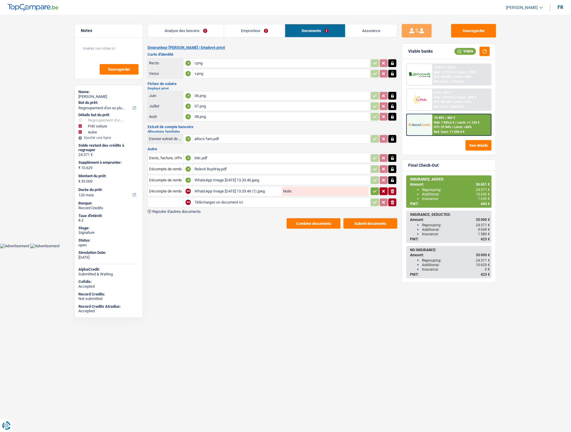
click at [222, 198] on input "Téléchargez un document ici" at bounding box center [281, 202] width 174 height 9
type input "C:\fakepath\ING Card -Relevé de dépenses.pdf"
click at [177, 200] on input "text" at bounding box center [165, 202] width 33 height 10
click at [173, 198] on input "D2" at bounding box center [165, 202] width 33 height 10
click at [166, 211] on li "Décompte de remboursement anticipé" at bounding box center [191, 213] width 80 height 7
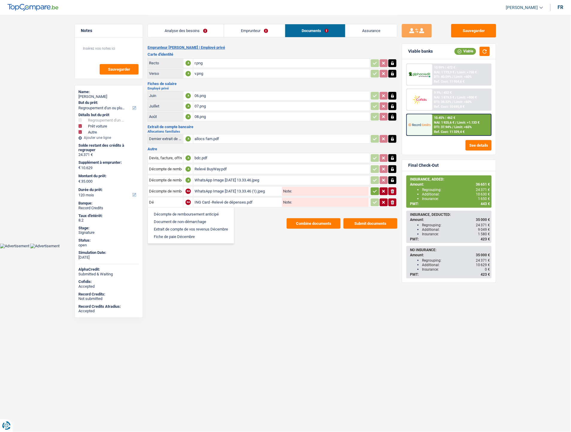
type input "Décompte de remboursement anticipé"
click at [373, 190] on icon "button" at bounding box center [375, 191] width 5 height 6
click at [376, 200] on icon "button" at bounding box center [375, 202] width 5 height 6
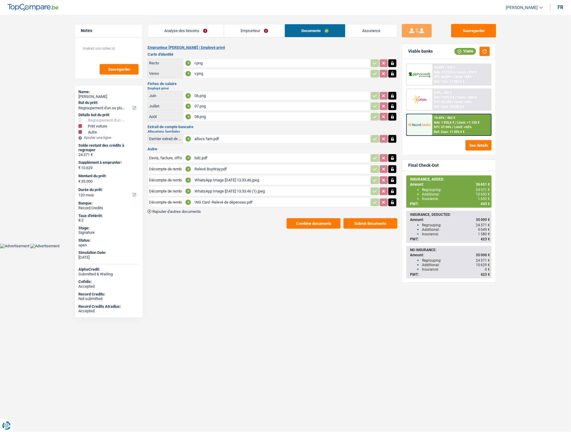
click at [474, 20] on div "Sauvegarder Viable banks Viable 10.99% | 472 € NAI: 1 773,3 € / Limit: >750 € D…" at bounding box center [449, 122] width 104 height 214
click at [471, 27] on button "Sauvegarder" at bounding box center [473, 30] width 45 height 13
drag, startPoint x: 239, startPoint y: 267, endPoint x: 234, endPoint y: 249, distance: 18.8
click at [239, 248] on html "Vous avez le contrôle de vos données Nous utilisons des cookies, tout comme nos…" at bounding box center [285, 124] width 571 height 248
click at [221, 201] on div "ING Card -Relevé de dépenses.pdf" at bounding box center [281, 202] width 174 height 9
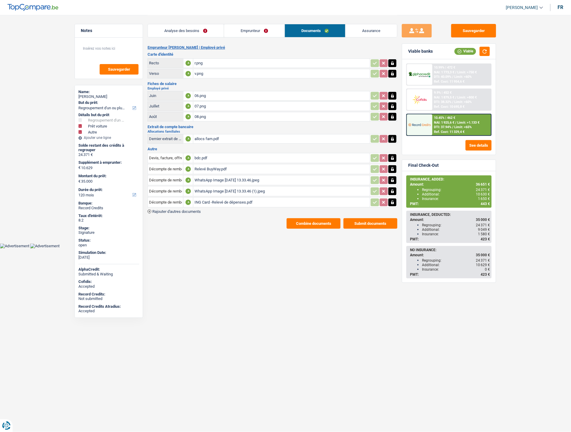
click at [247, 30] on link "Emprunteur" at bounding box center [254, 30] width 60 height 13
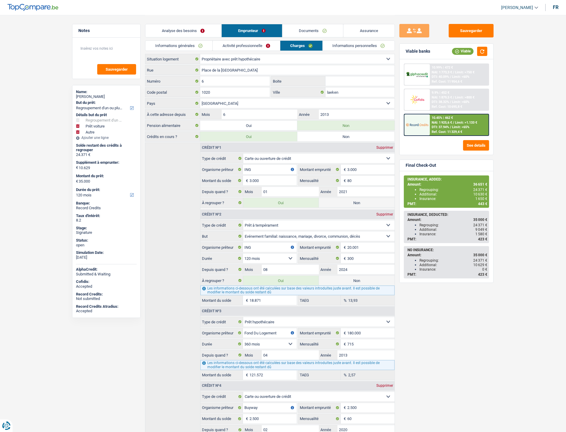
click at [193, 29] on link "Analyse des besoins" at bounding box center [183, 30] width 76 height 13
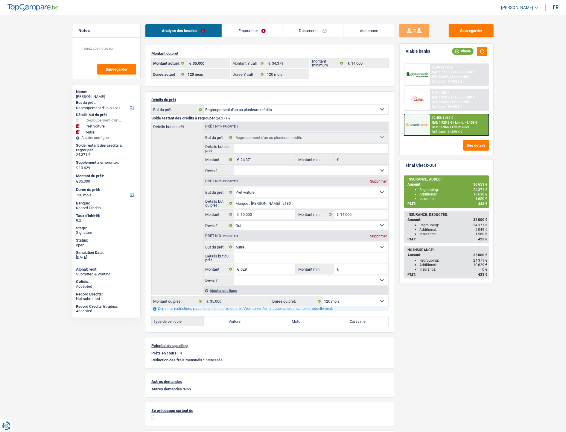
click at [238, 31] on link "Emprunteur" at bounding box center [252, 30] width 60 height 13
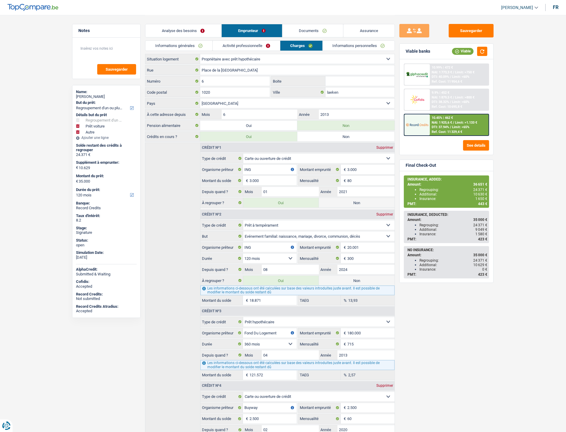
click at [186, 43] on link "Informations générales" at bounding box center [178, 46] width 67 height 10
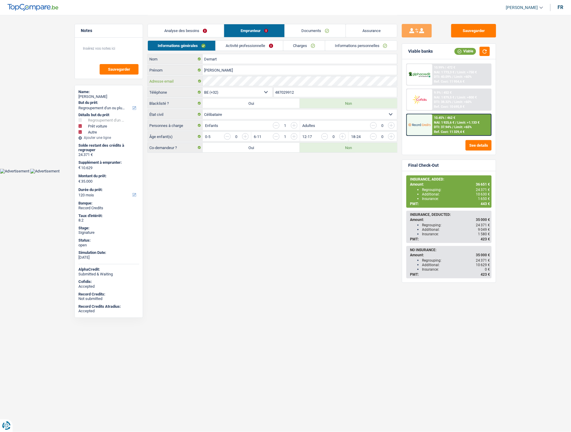
click at [196, 78] on div "Adresse email" at bounding box center [272, 81] width 249 height 10
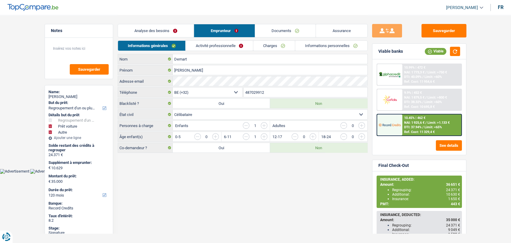
click at [288, 31] on link "Documents" at bounding box center [285, 30] width 61 height 13
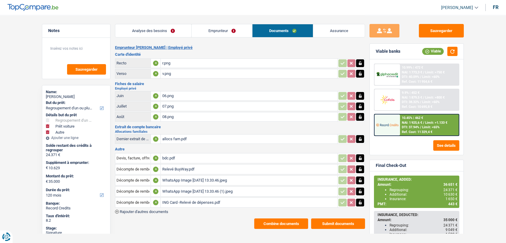
click at [190, 198] on div "ING Card -Relevé de dépenses.pdf" at bounding box center [249, 202] width 174 height 9
click at [166, 153] on div "bdc.pdf" at bounding box center [249, 157] width 174 height 9
click at [174, 138] on div "allocs fam.pdf" at bounding box center [249, 138] width 174 height 9
drag, startPoint x: 437, startPoint y: 31, endPoint x: 327, endPoint y: 2, distance: 113.9
click at [437, 31] on button "Sauvegarder" at bounding box center [441, 30] width 45 height 13
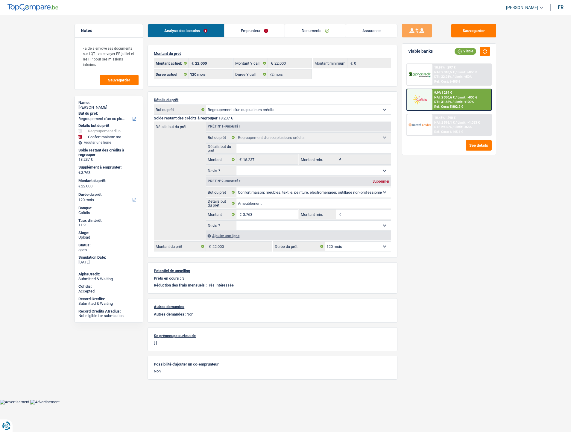
select select "refinancing"
select select "household"
select select "120"
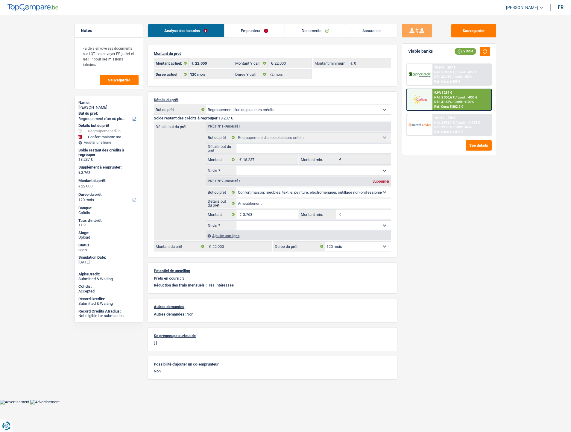
select select "72"
select select "refinancing"
select select "household"
select select "120"
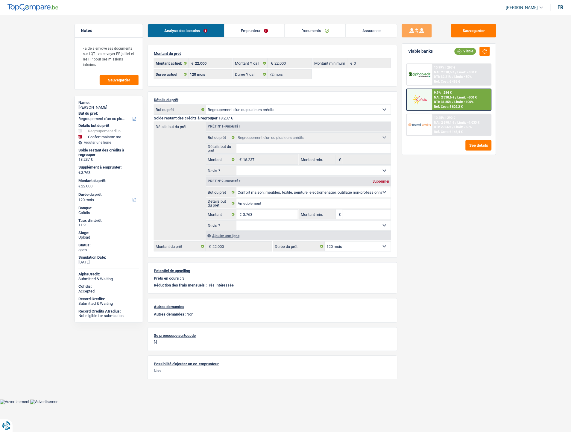
click at [321, 29] on link "Documents" at bounding box center [315, 30] width 61 height 13
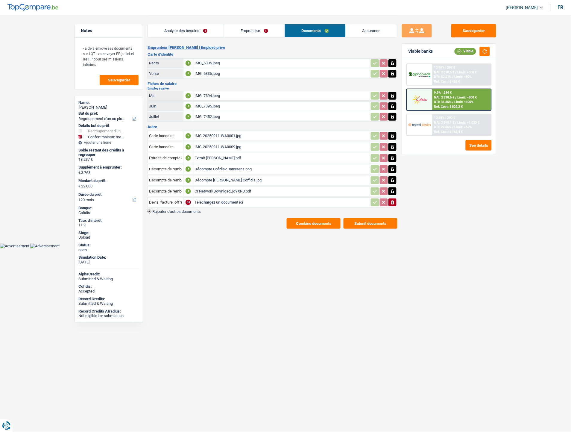
click at [254, 32] on link "Emprunteur" at bounding box center [254, 30] width 60 height 13
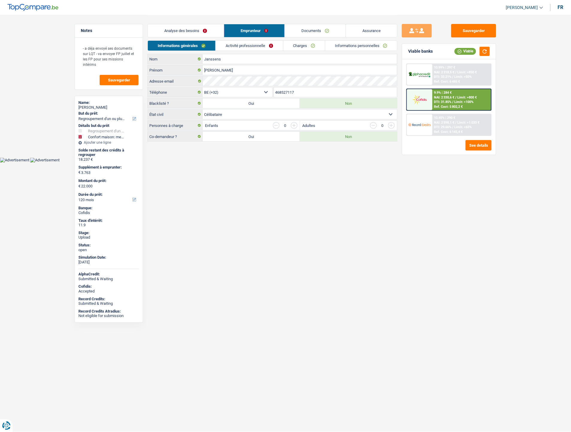
click at [361, 44] on link "Informations personnelles" at bounding box center [361, 46] width 72 height 10
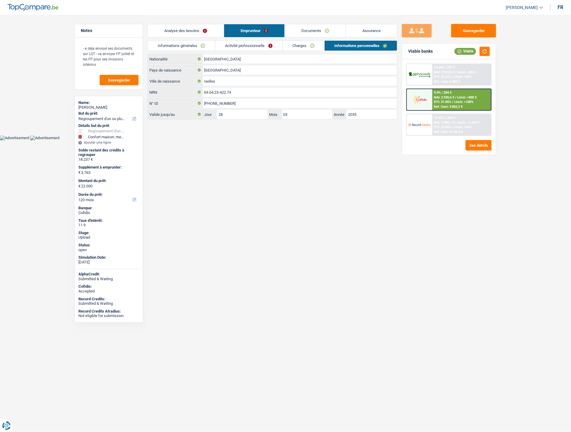
drag, startPoint x: 288, startPoint y: 42, endPoint x: 295, endPoint y: 43, distance: 6.3
click at [289, 42] on link "Charges" at bounding box center [304, 46] width 42 height 10
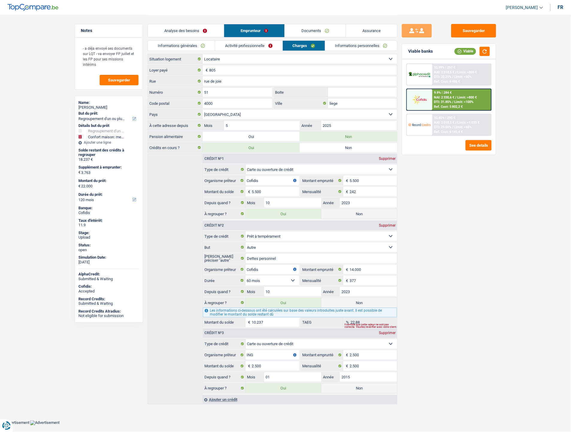
click at [32, 170] on main "Notes - a déja envoyé ses documents sur LQT - va envoyer FP juillet et les FP p…" at bounding box center [285, 210] width 571 height 420
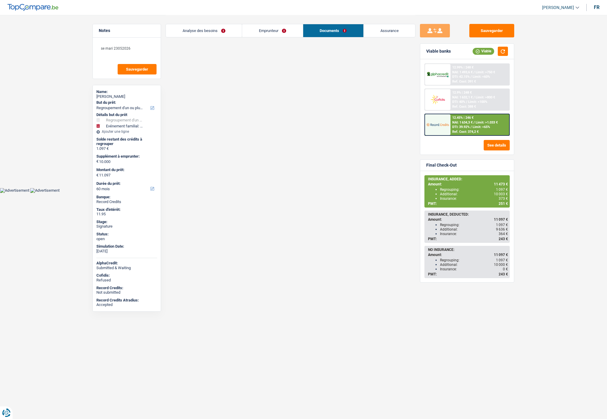
select select "refinancing"
select select "familyEvent"
select select "60"
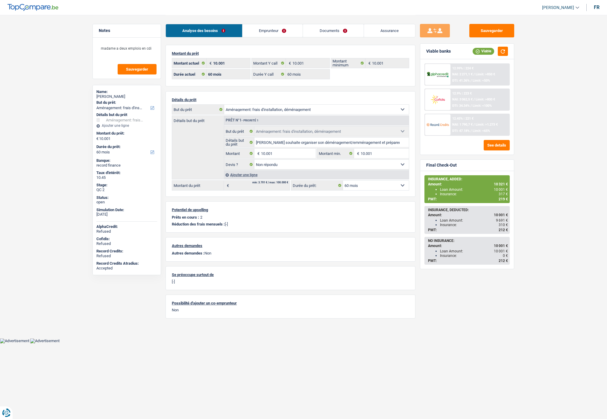
select select "movingOrInstallation"
select select "60"
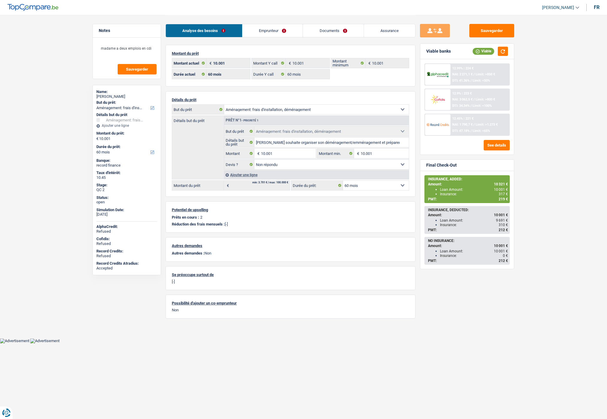
select select "movingOrInstallation"
select select "not_answered"
select select "60"
select select "32"
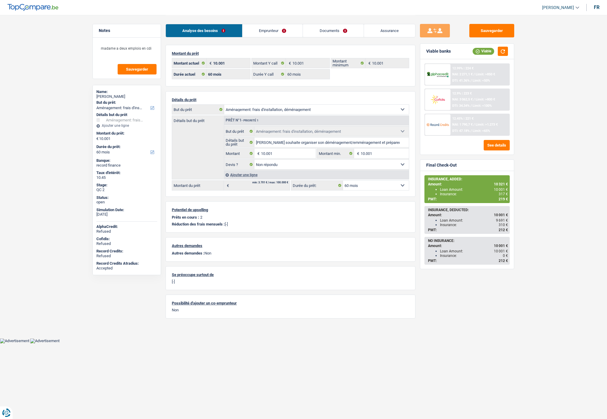
select select "single"
click at [267, 34] on link "Emprunteur" at bounding box center [272, 30] width 60 height 13
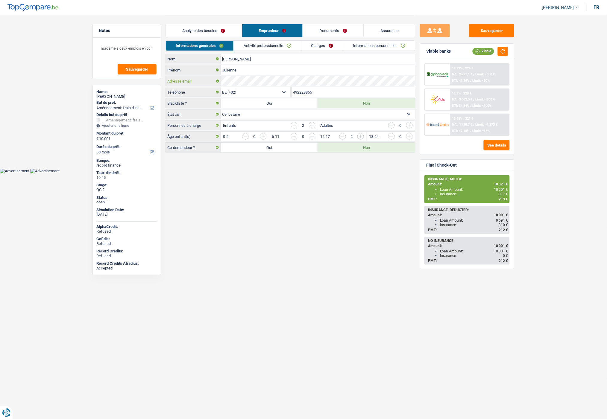
click at [212, 83] on div "Adresse email" at bounding box center [290, 81] width 249 height 10
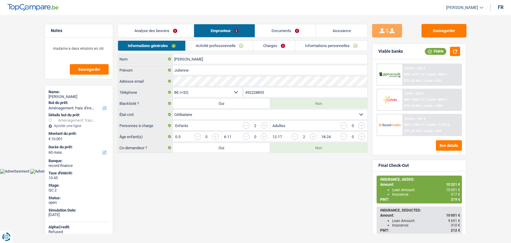
click at [31, 6] on img at bounding box center [32, 7] width 51 height 7
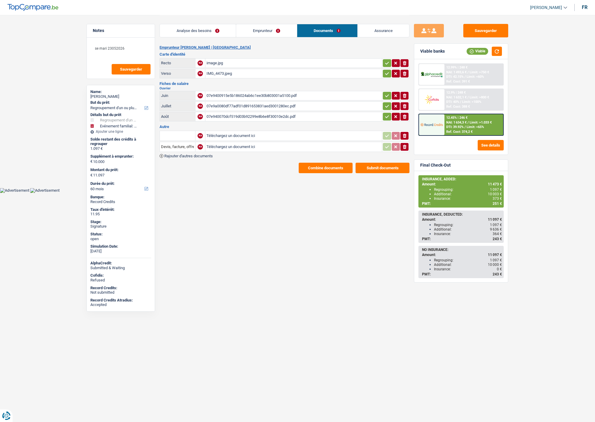
select select "refinancing"
select select "familyEvent"
select select "60"
click at [233, 145] on input "Téléchargez un document ici" at bounding box center [293, 146] width 174 height 9
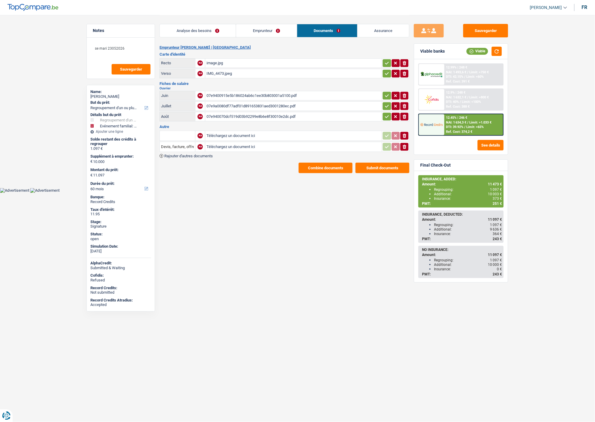
type input "C:\fakepath\Capture d'écran [DATE] 150546.png"
click at [182, 147] on input "Devis, facture, offre, bon de commande" at bounding box center [177, 147] width 33 height 10
click at [184, 157] on li "Décompte de remboursement anticipé" at bounding box center [203, 158] width 80 height 7
type input "Décompte de remboursement anticipé"
click at [485, 30] on button "Sauvegarder" at bounding box center [485, 30] width 45 height 13
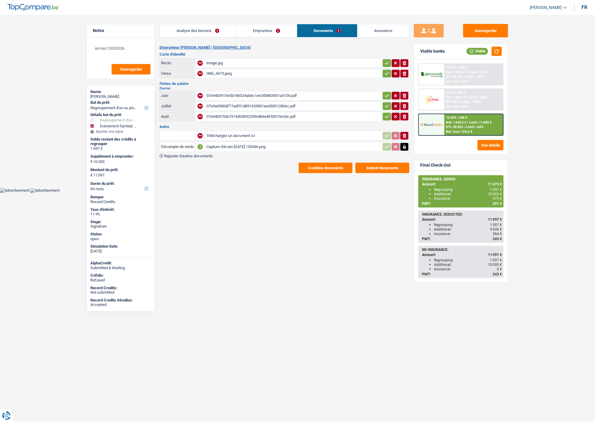
click at [254, 145] on div "Capture d'écran 2025-09-26 150546.png" at bounding box center [293, 146] width 174 height 9
click at [251, 29] on link "Emprunteur" at bounding box center [266, 30] width 60 height 13
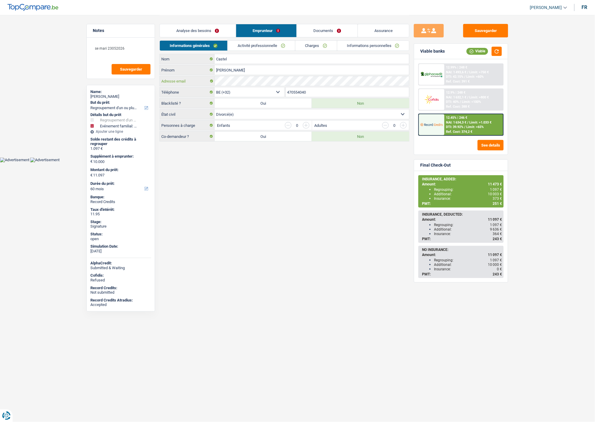
click at [201, 80] on div "Adresse email" at bounding box center [284, 81] width 249 height 10
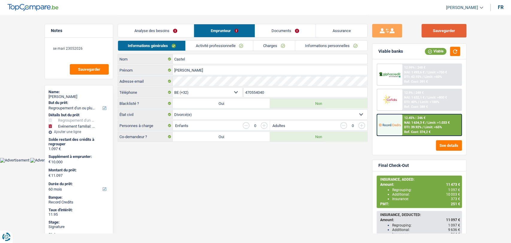
click at [448, 30] on button "Sauvegarder" at bounding box center [443, 30] width 45 height 13
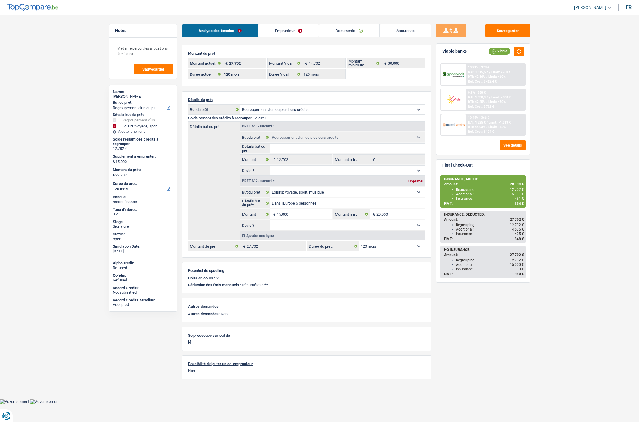
select select "refinancing"
select select "hobbies"
select select "120"
select select "32"
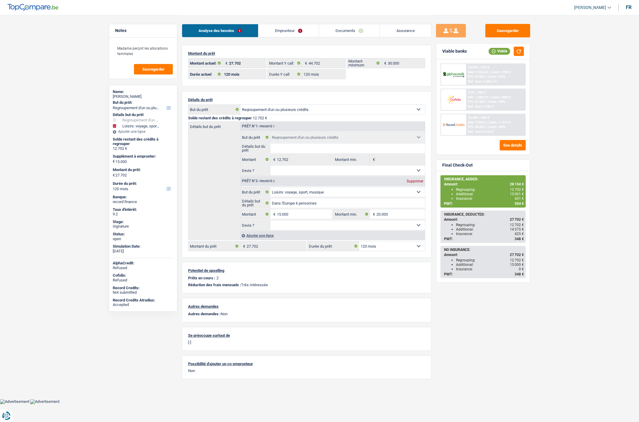
select select "single"
click at [284, 31] on link "Emprunteur" at bounding box center [289, 30] width 60 height 13
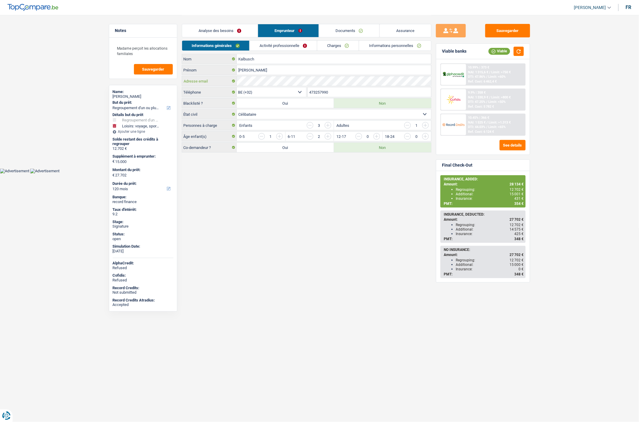
click at [214, 84] on div "Adresse email" at bounding box center [306, 81] width 249 height 10
select select "refinancing"
select select "hobbies"
select select "120"
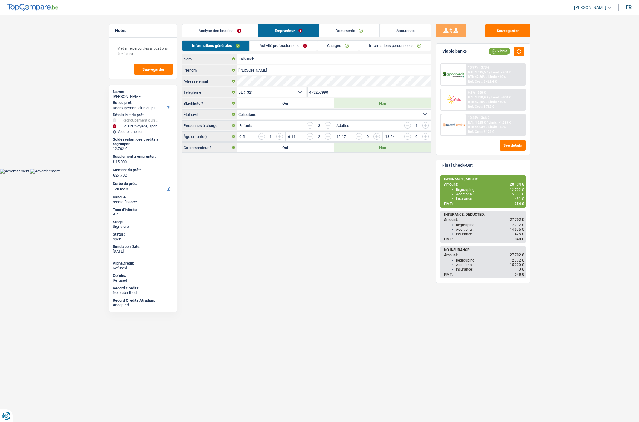
select select "32"
select select "single"
drag, startPoint x: 336, startPoint y: 92, endPoint x: 312, endPoint y: 94, distance: 24.3
click at [310, 94] on input "473257990" at bounding box center [370, 92] width 124 height 10
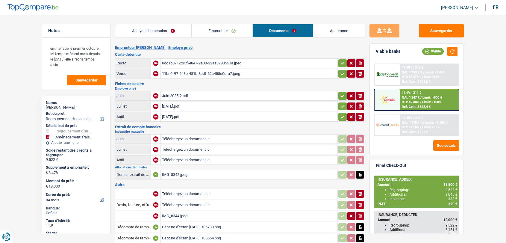
select select "refinancing"
select select "movingOrInstallation"
select select "84"
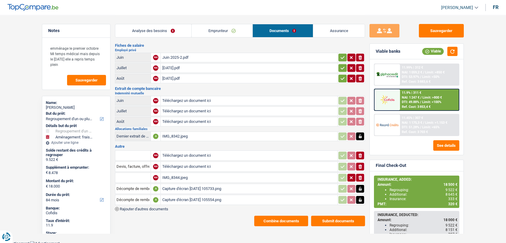
click at [171, 132] on div "IMG_8342.jpeg" at bounding box center [249, 136] width 174 height 9
click at [444, 30] on button "Sauvegarder" at bounding box center [441, 30] width 45 height 13
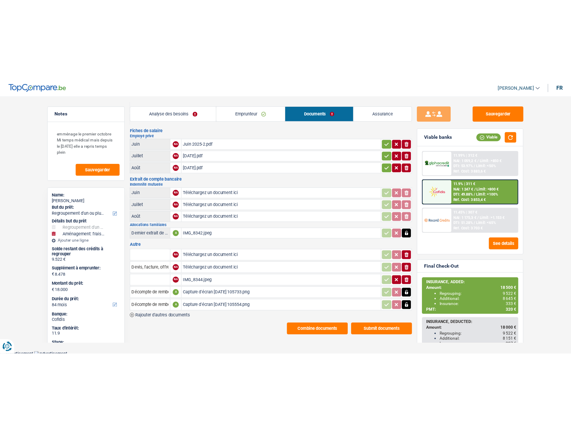
scroll to position [0, 0]
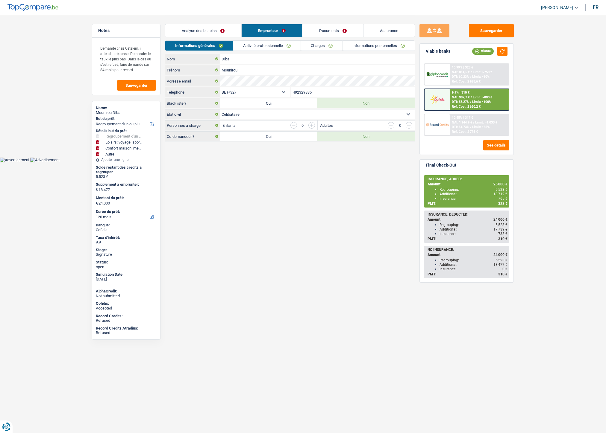
select select "refinancing"
select select "hobbies"
select select "household"
select select "other"
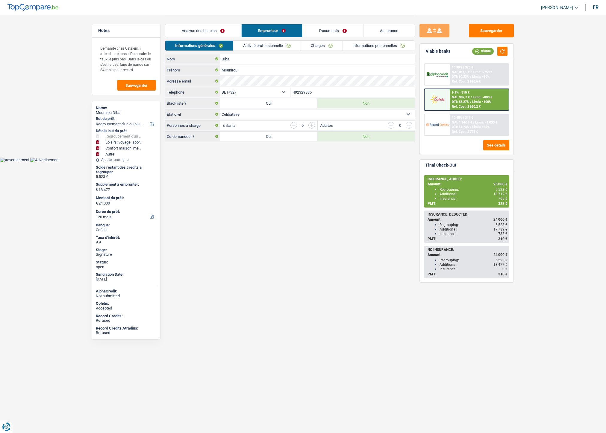
select select "120"
select select "32"
select select "single"
select select "rents"
select select "BE"
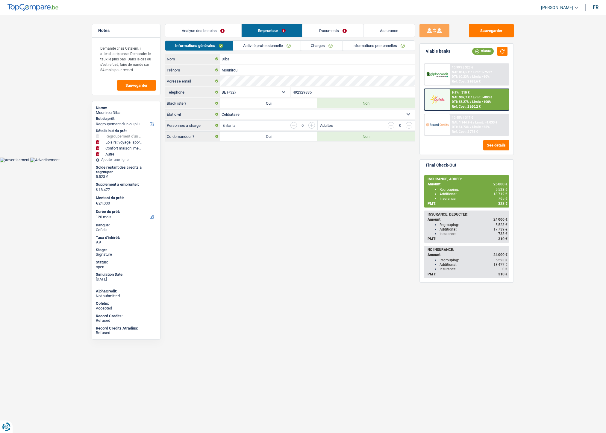
select select "personalLoan"
select select "hobbies"
select select "42"
select select "cardOrCredit"
click at [315, 45] on link "Charges" at bounding box center [322, 46] width 42 height 10
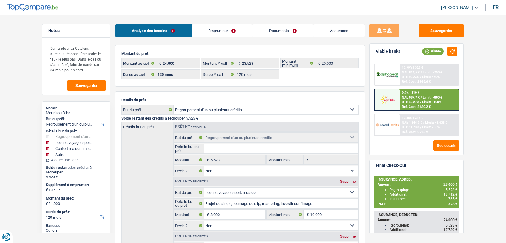
select select "refinancing"
select select "hobbies"
select select "household"
select select "other"
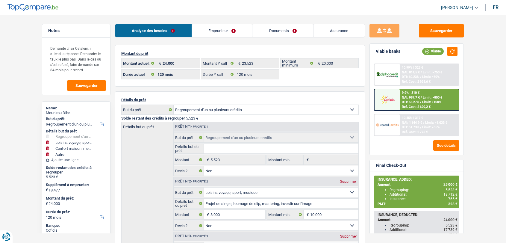
select select "120"
select select "refinancing"
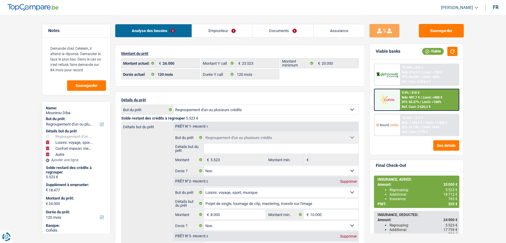
select select "false"
select select "hobbies"
select select "false"
select select "household"
select select "false"
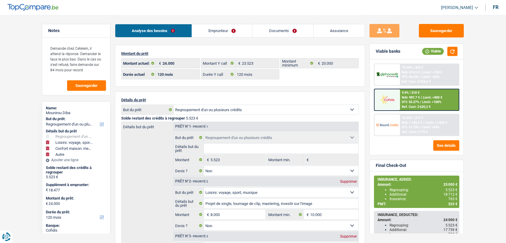
select select "other"
select select "120"
select select "32"
select select "single"
click at [216, 31] on link "Emprunteur" at bounding box center [222, 30] width 60 height 13
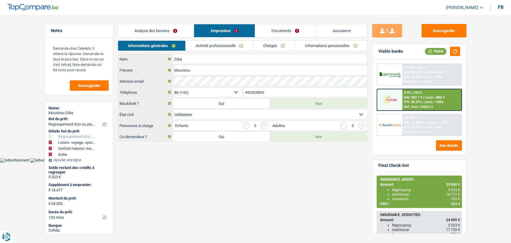
click at [404, 104] on div "9.9% | 310 € NAI: 987,7 € / Limit: >800 € DTI: 55.27% / Limit: <100% Ref. Cost:…" at bounding box center [431, 99] width 59 height 21
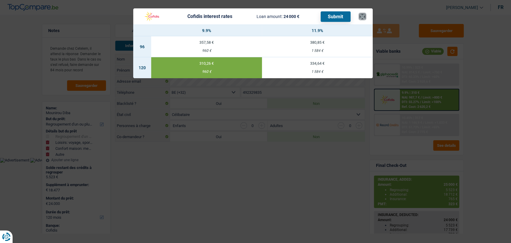
click at [365, 15] on button "×" at bounding box center [362, 16] width 6 height 6
